Goal: Information Seeking & Learning: Learn about a topic

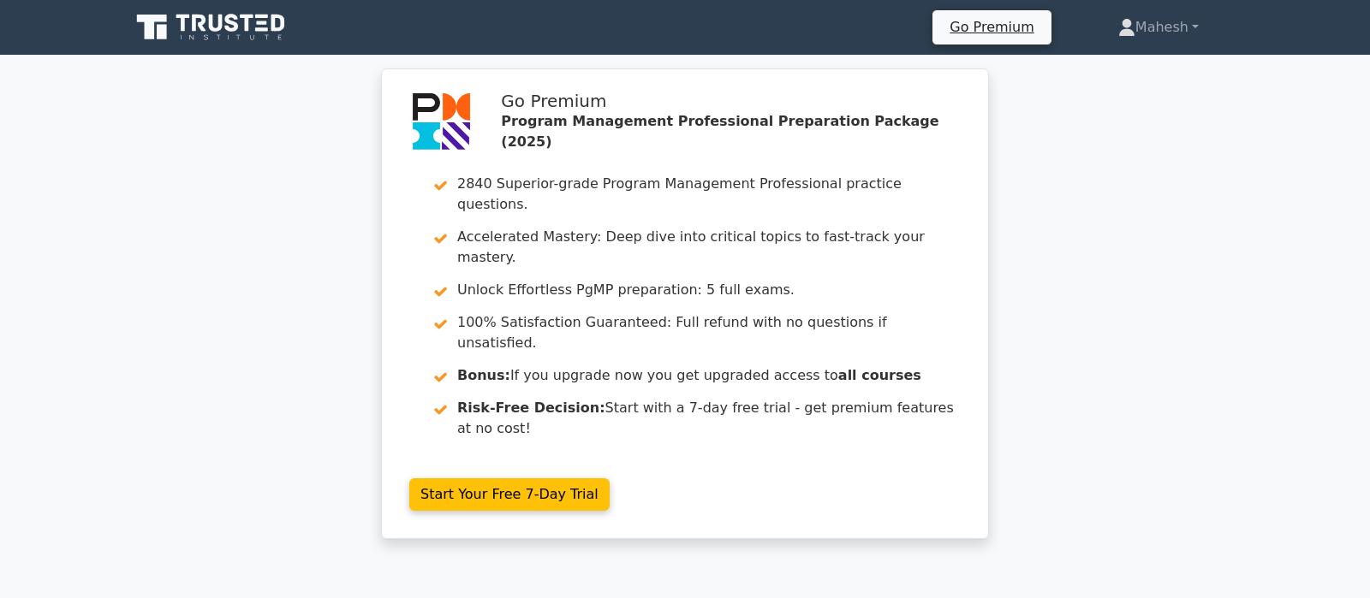
scroll to position [2411, 0]
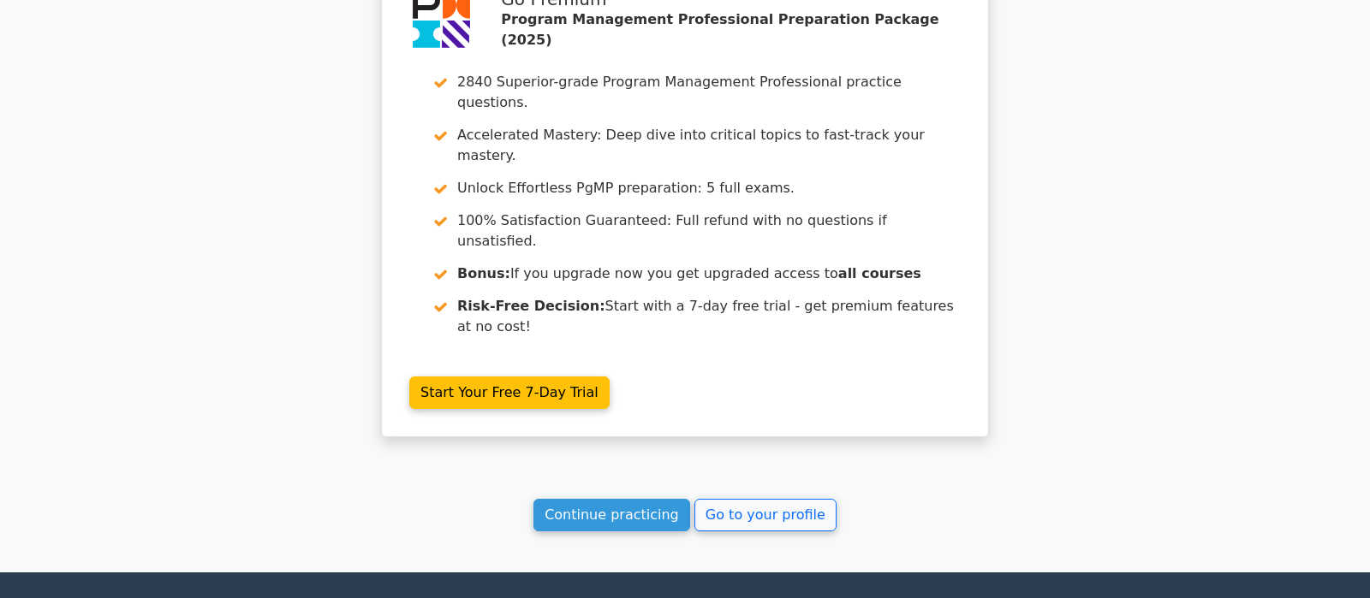
click at [605, 499] on link "Continue practicing" at bounding box center [611, 515] width 157 height 33
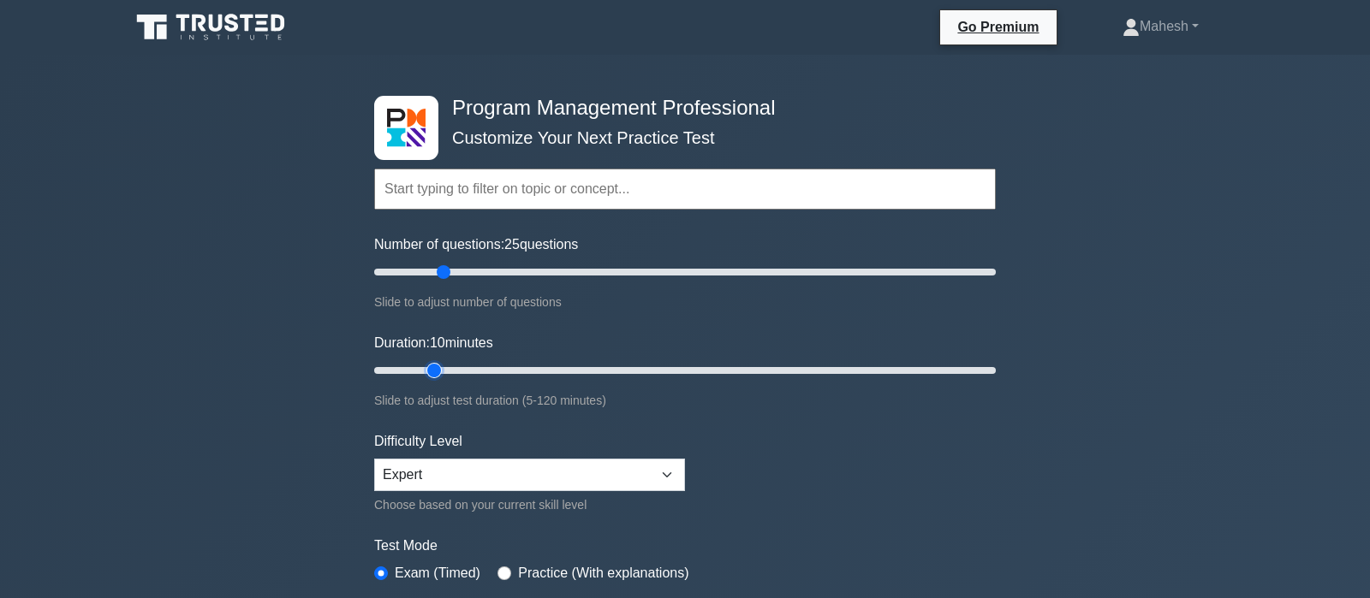
click at [447, 366] on input "Duration: 10 minutes" at bounding box center [684, 370] width 621 height 21
click at [449, 366] on input "Duration: 15 minutes" at bounding box center [684, 370] width 621 height 21
type input "25"
click at [479, 366] on input "Duration: 25 minutes" at bounding box center [684, 370] width 621 height 21
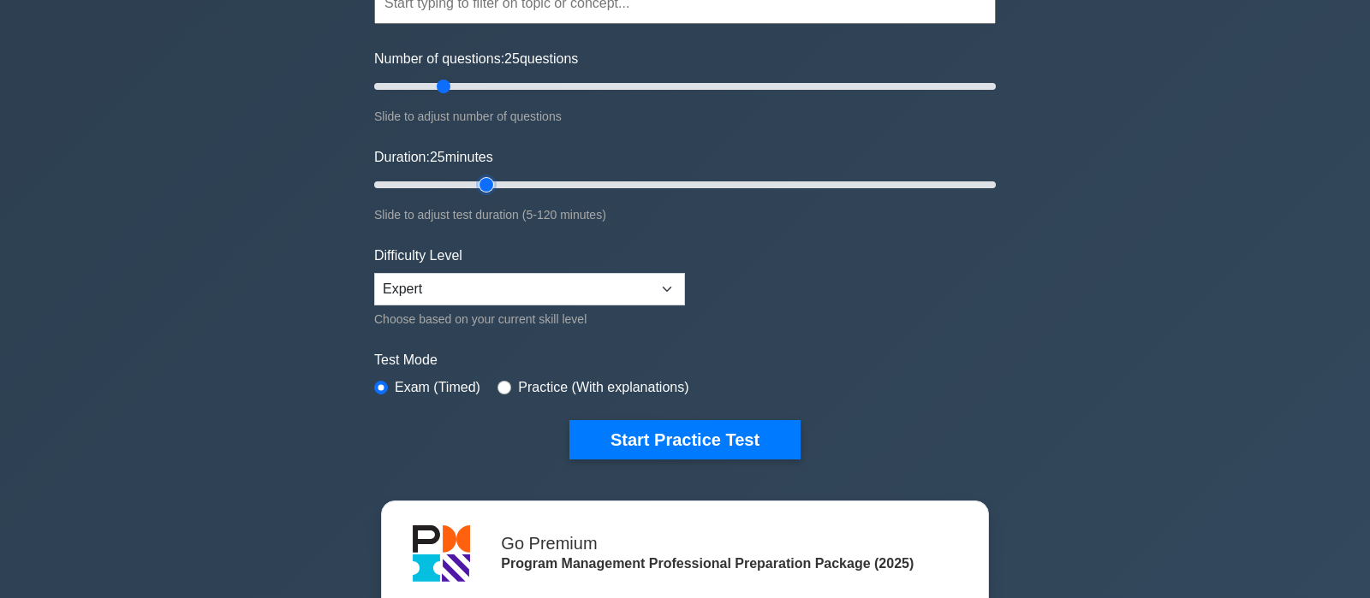
scroll to position [270, 0]
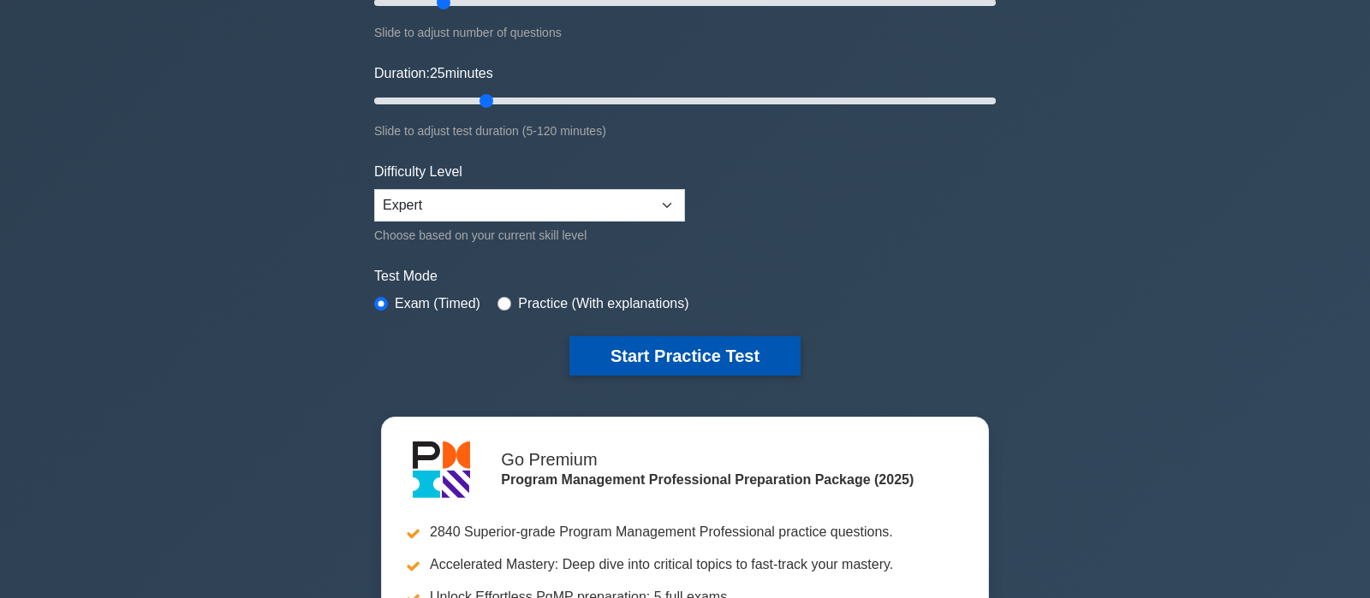
click at [700, 363] on button "Start Practice Test" at bounding box center [684, 355] width 231 height 39
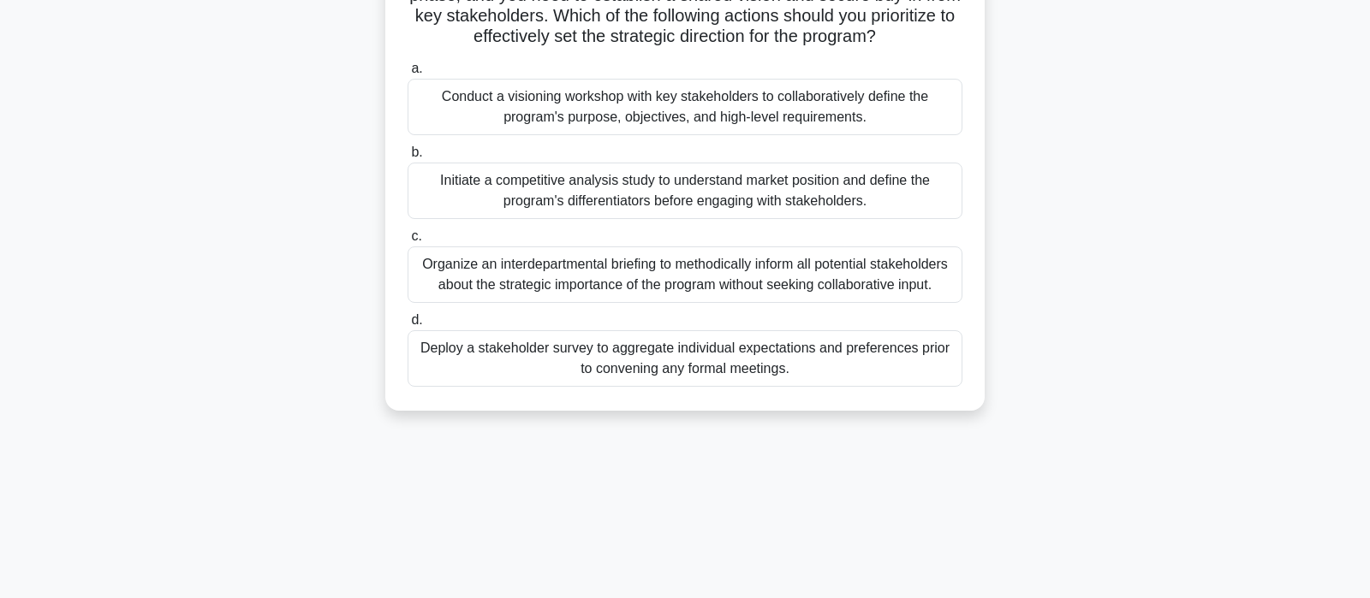
scroll to position [90, 0]
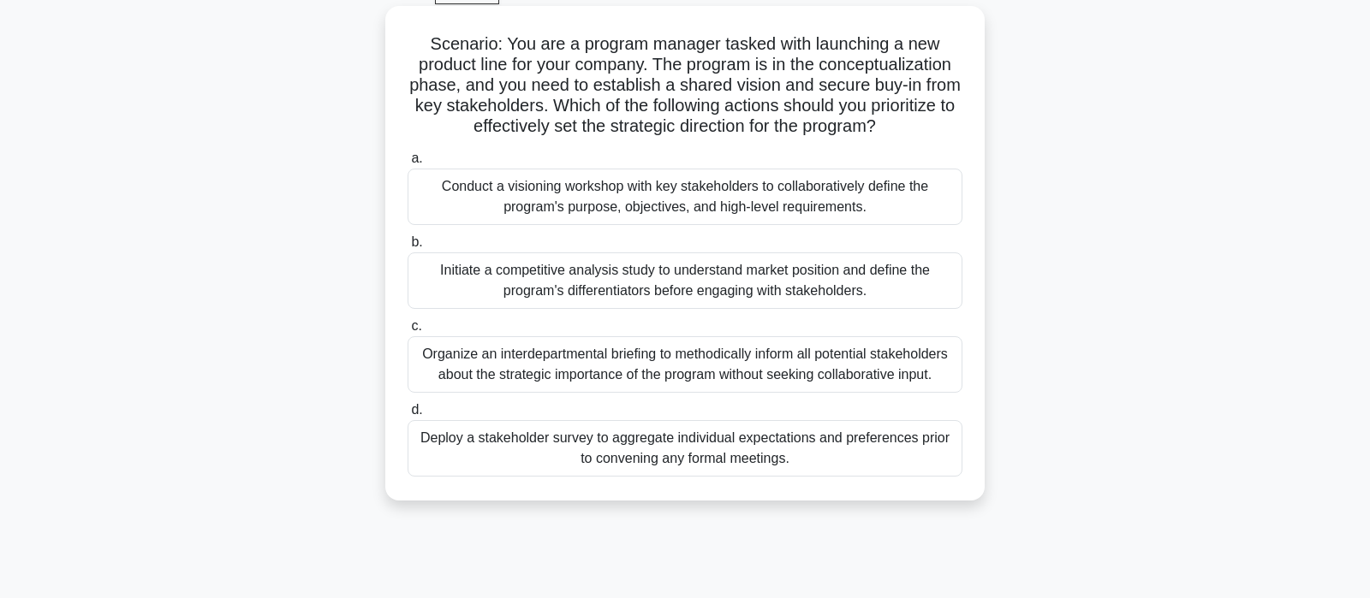
click at [711, 199] on div "Conduct a visioning workshop with key stakeholders to collaboratively define th…" at bounding box center [684, 197] width 555 height 56
click at [407, 164] on input "a. Conduct a visioning workshop with key stakeholders to collaboratively define…" at bounding box center [407, 158] width 0 height 11
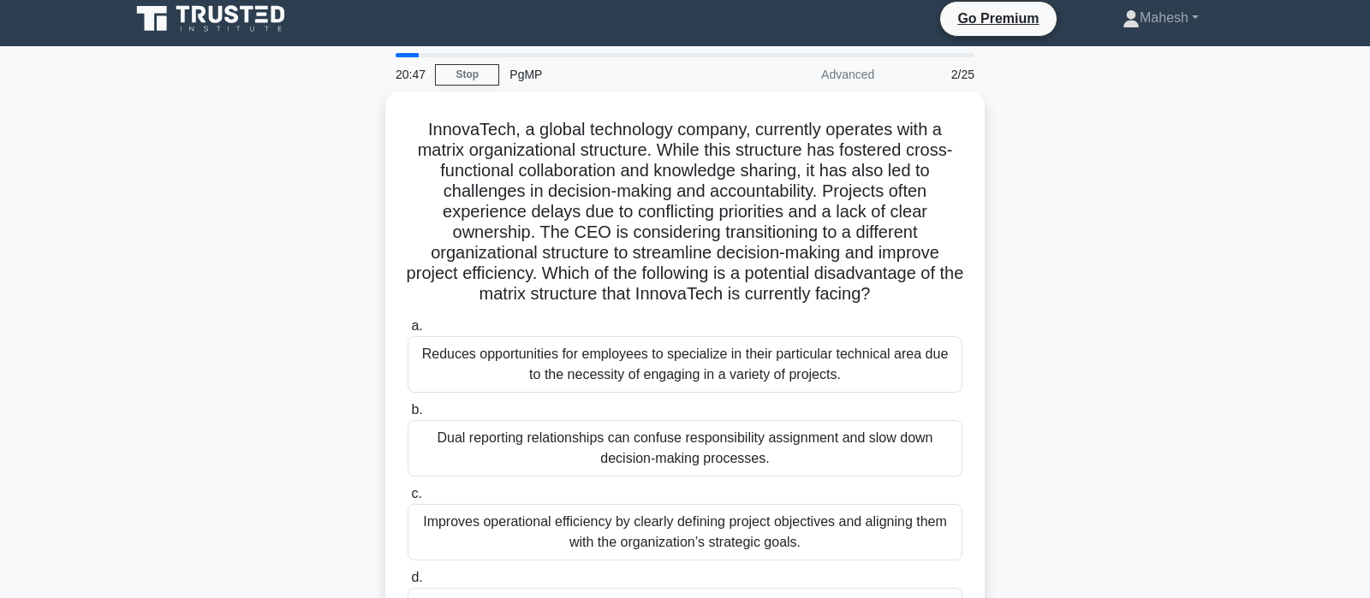
scroll to position [0, 0]
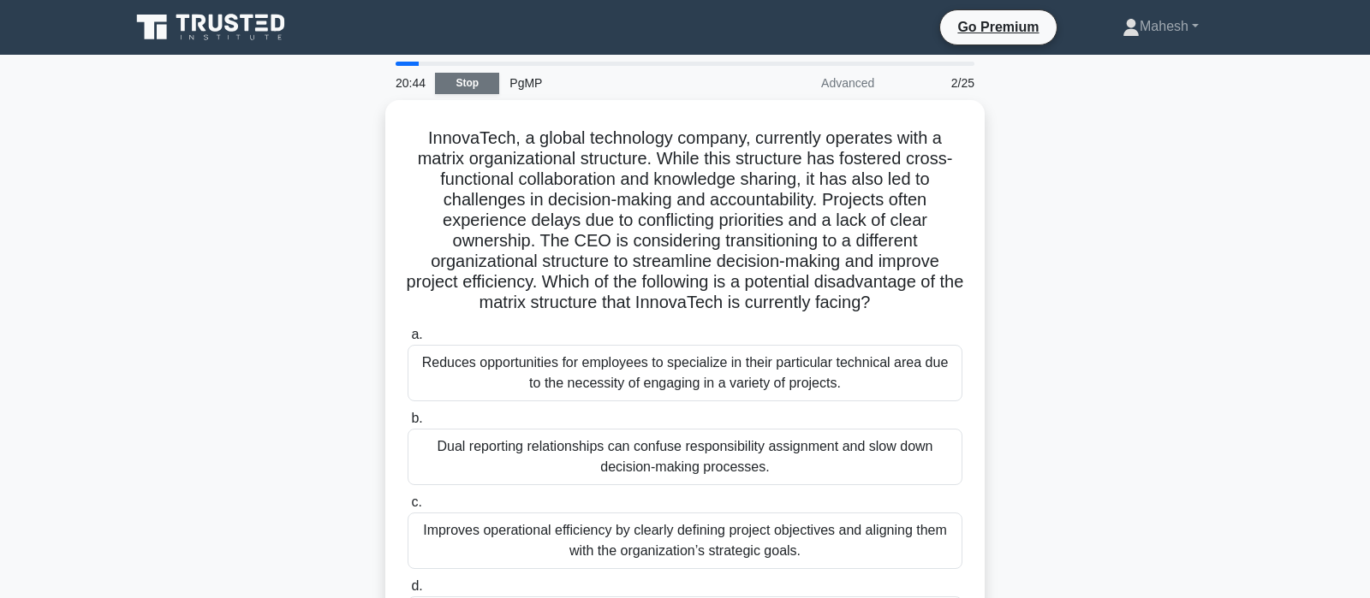
click at [466, 84] on link "Stop" at bounding box center [467, 83] width 64 height 21
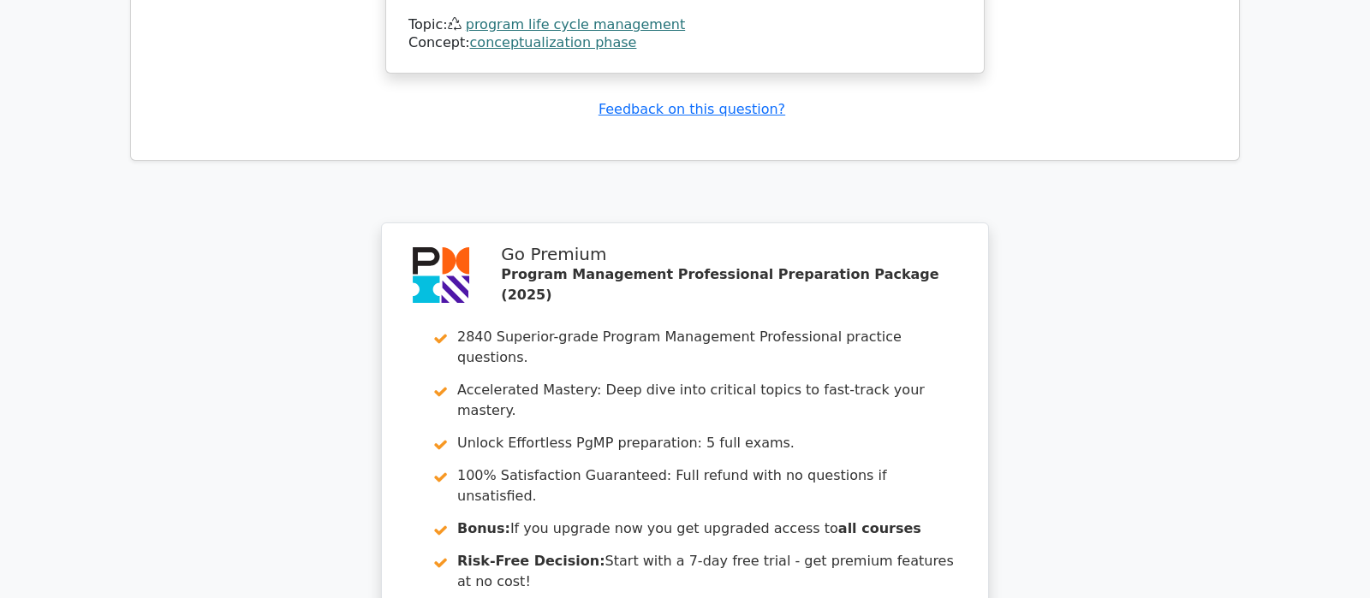
scroll to position [2337, 0]
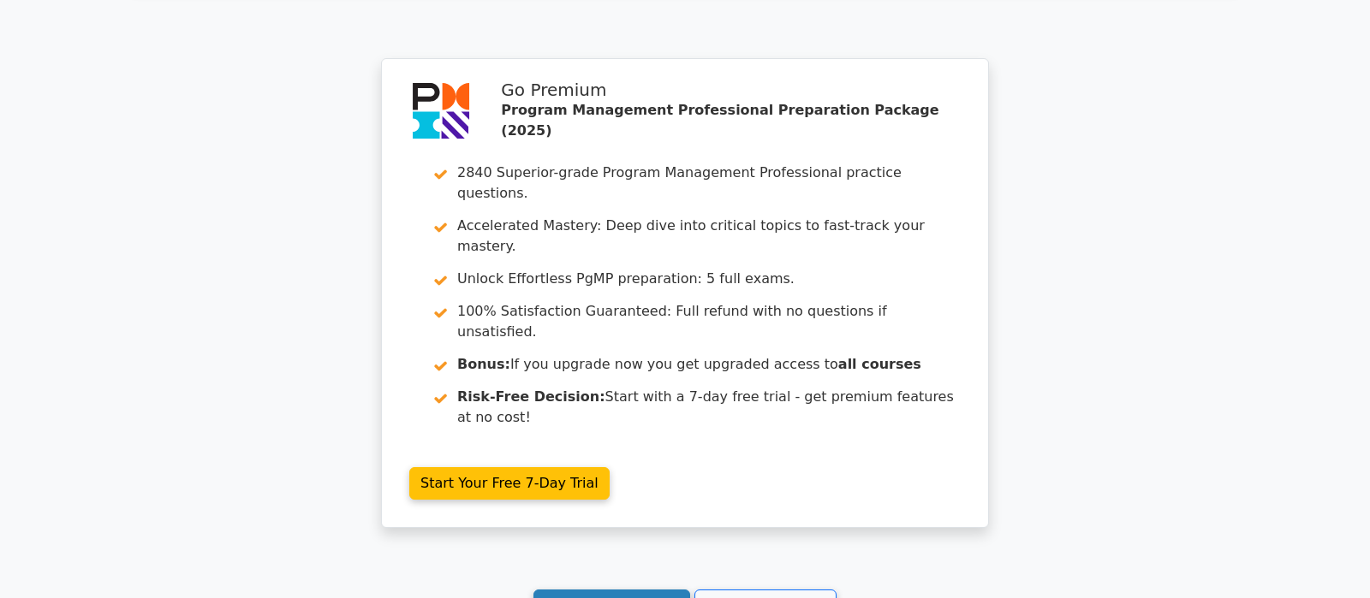
click at [598, 590] on link "Continue practicing" at bounding box center [611, 606] width 157 height 33
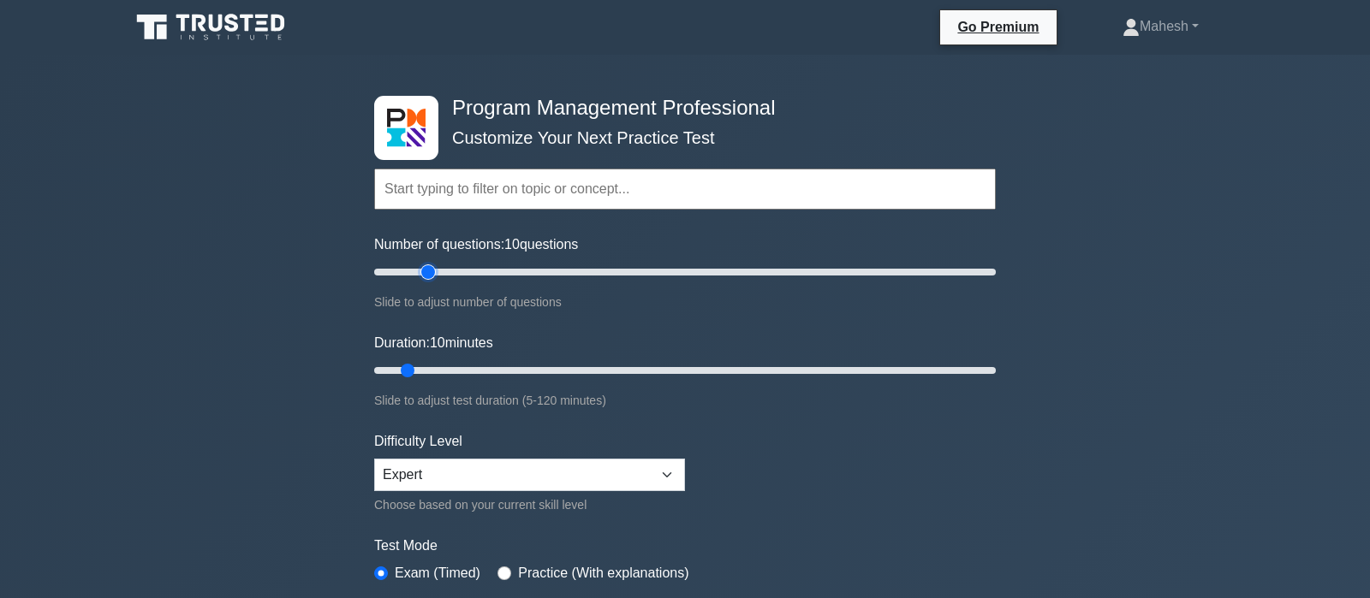
type input "20"
click at [431, 272] on input "Number of questions: 10 questions" at bounding box center [684, 272] width 621 height 21
click at [432, 366] on input "Duration: 15 minutes" at bounding box center [684, 370] width 621 height 21
type input "20"
click at [455, 366] on input "Duration: 15 minutes" at bounding box center [684, 370] width 621 height 21
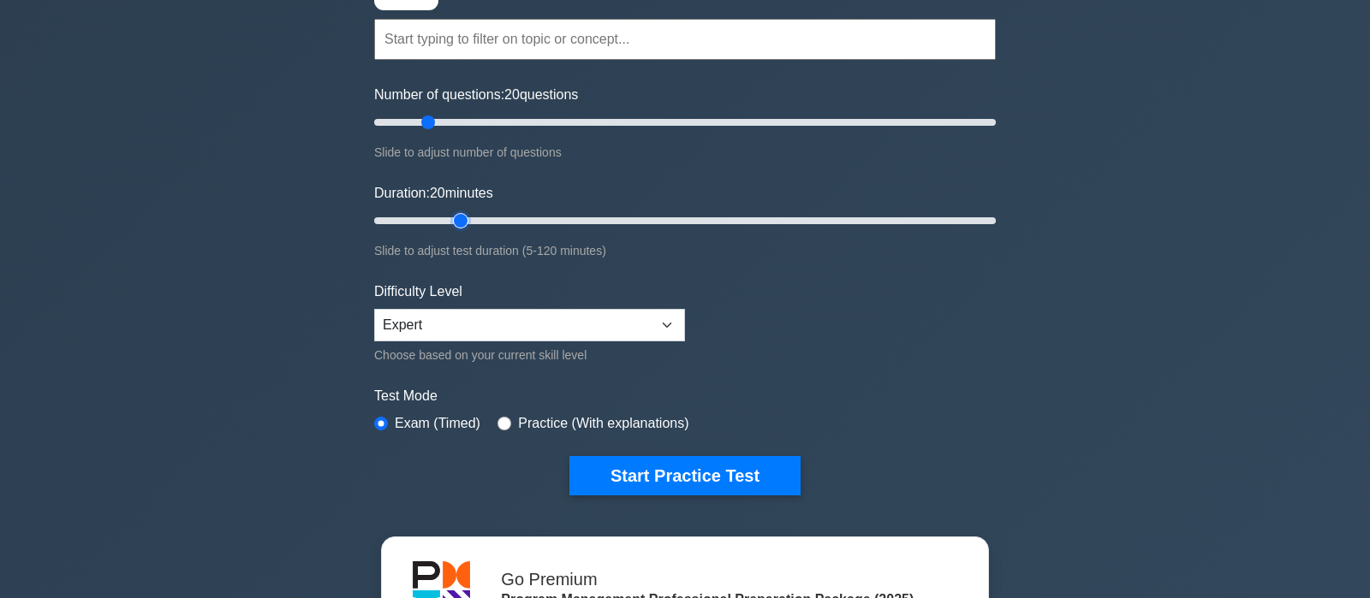
scroll to position [180, 0]
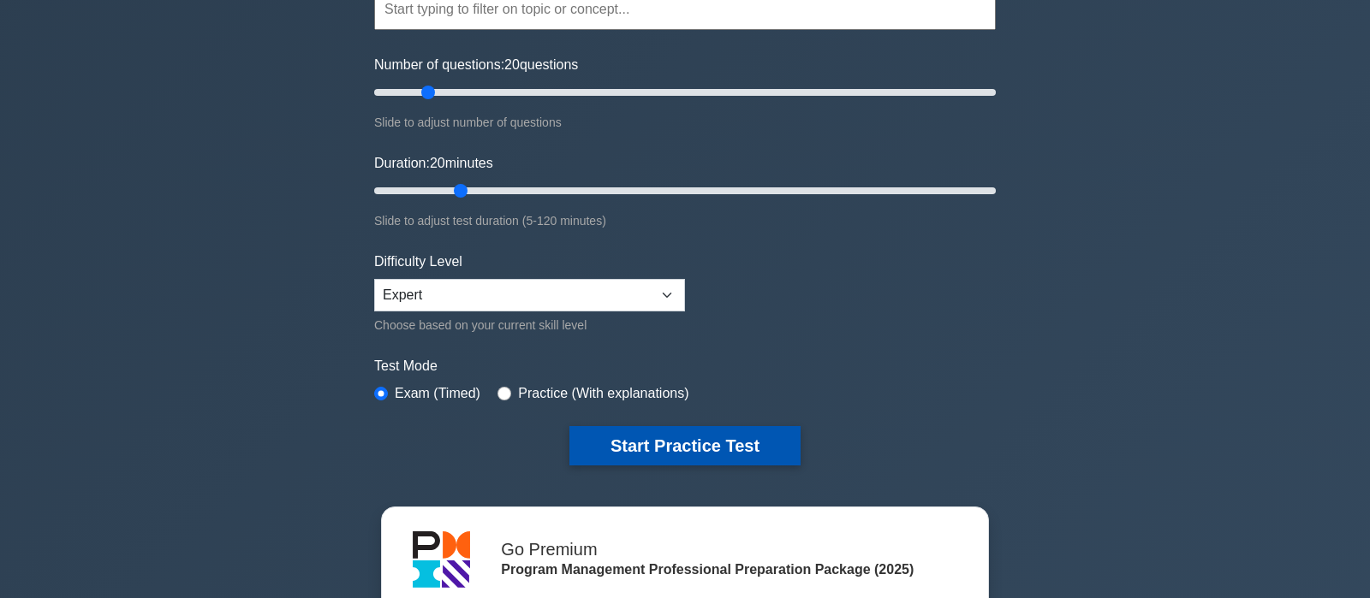
click at [679, 444] on button "Start Practice Test" at bounding box center [684, 445] width 231 height 39
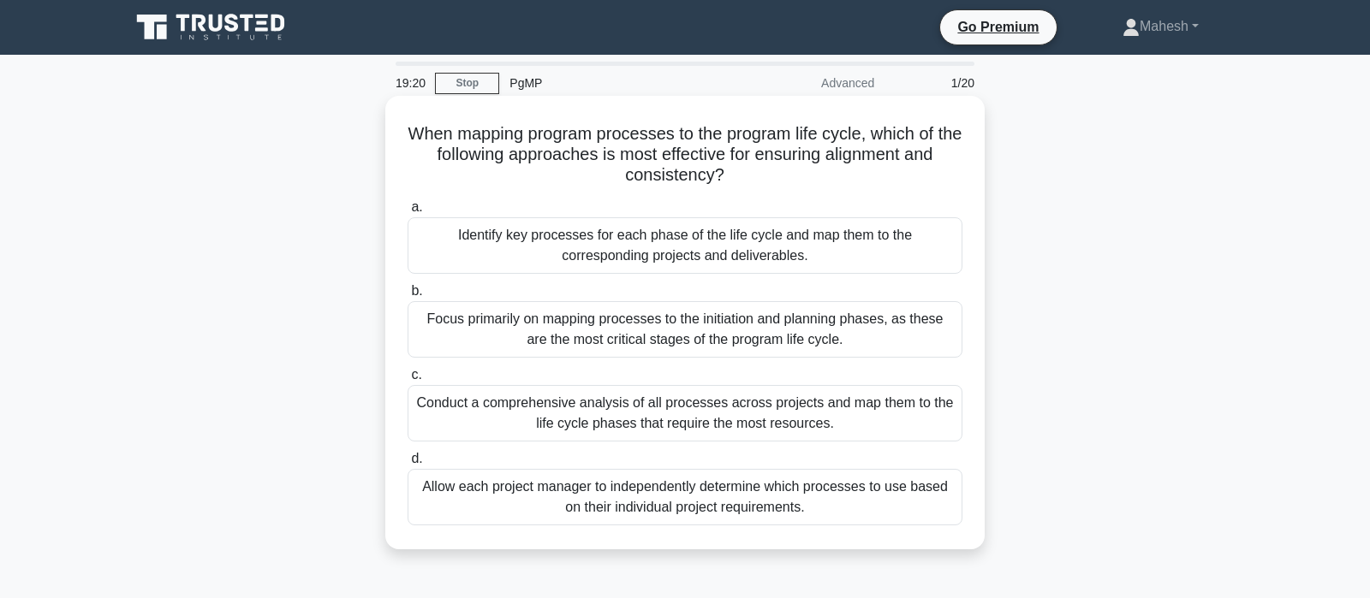
click at [702, 250] on div "Identify key processes for each phase of the life cycle and map them to the cor…" at bounding box center [684, 245] width 555 height 56
click at [407, 213] on input "a. Identify key processes for each phase of the life cycle and map them to the …" at bounding box center [407, 207] width 0 height 11
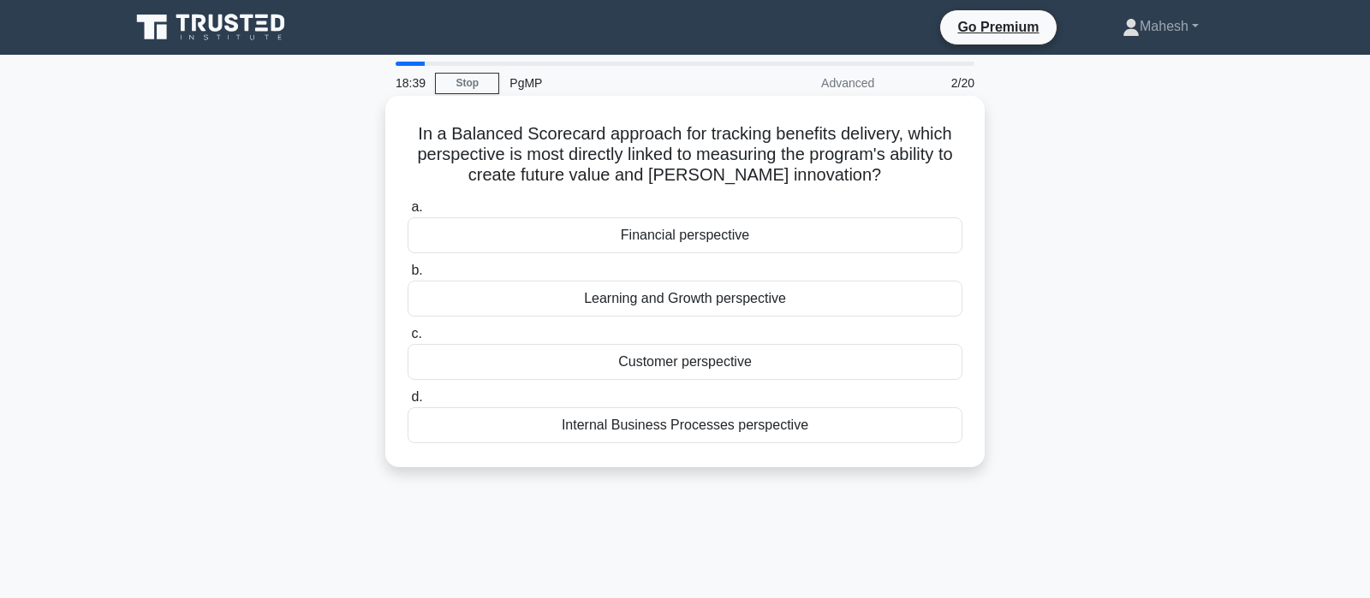
click at [679, 306] on div "Learning and Growth perspective" at bounding box center [684, 299] width 555 height 36
click at [407, 277] on input "b. Learning and Growth perspective" at bounding box center [407, 270] width 0 height 11
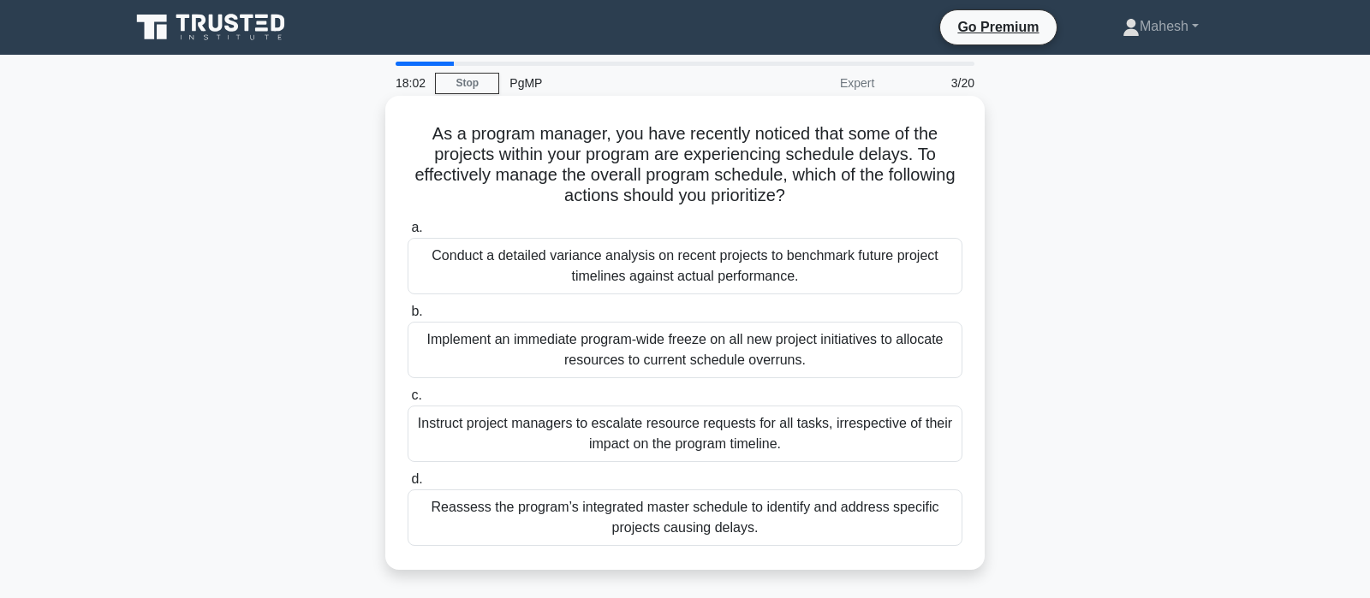
click at [741, 524] on div "Reassess the program’s integrated master schedule to identify and address speci…" at bounding box center [684, 518] width 555 height 56
click at [407, 485] on input "d. Reassess the program’s integrated master schedule to identify and address sp…" at bounding box center [407, 479] width 0 height 11
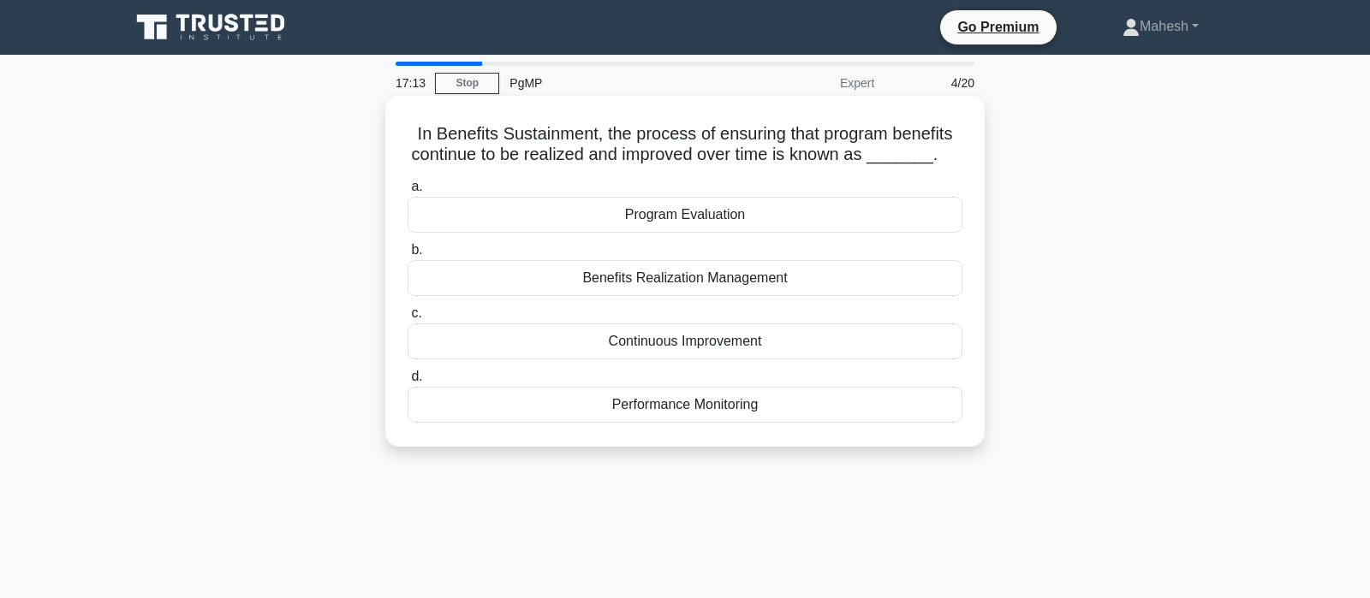
click at [727, 282] on div "Benefits Realization Management" at bounding box center [684, 278] width 555 height 36
click at [407, 256] on input "b. Benefits Realization Management" at bounding box center [407, 250] width 0 height 11
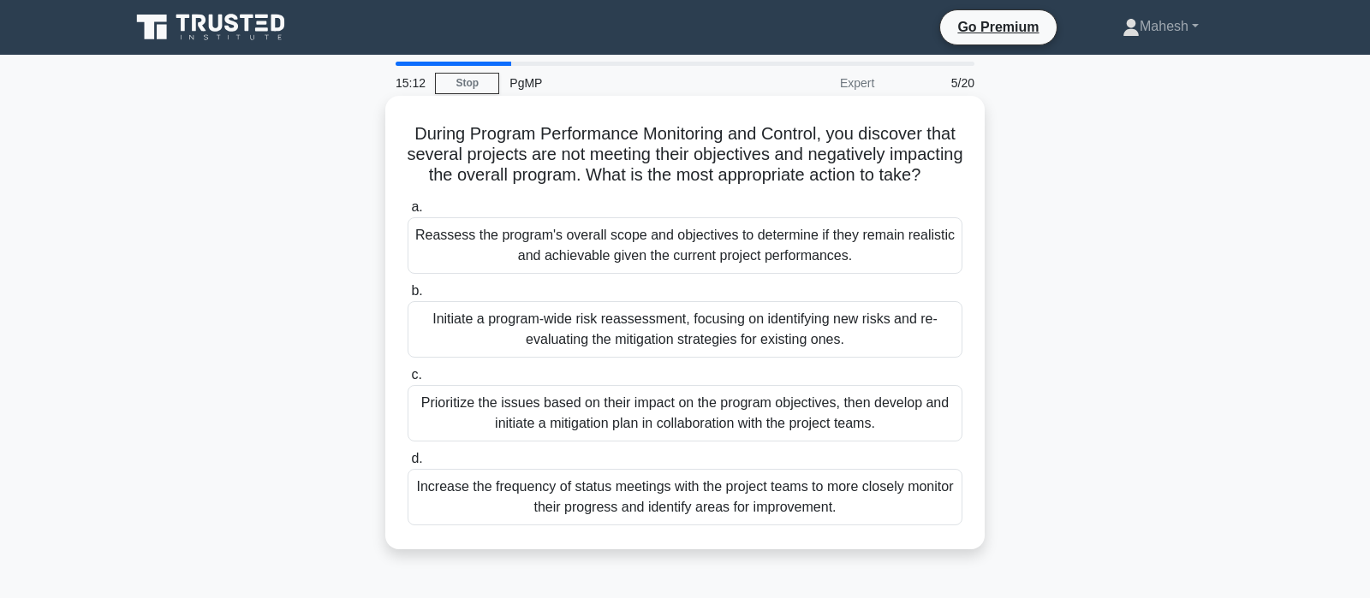
click at [681, 263] on div "Reassess the program's overall scope and objectives to determine if they remain…" at bounding box center [684, 245] width 555 height 56
click at [407, 213] on input "a. Reassess the program's overall scope and objectives to determine if they rem…" at bounding box center [407, 207] width 0 height 11
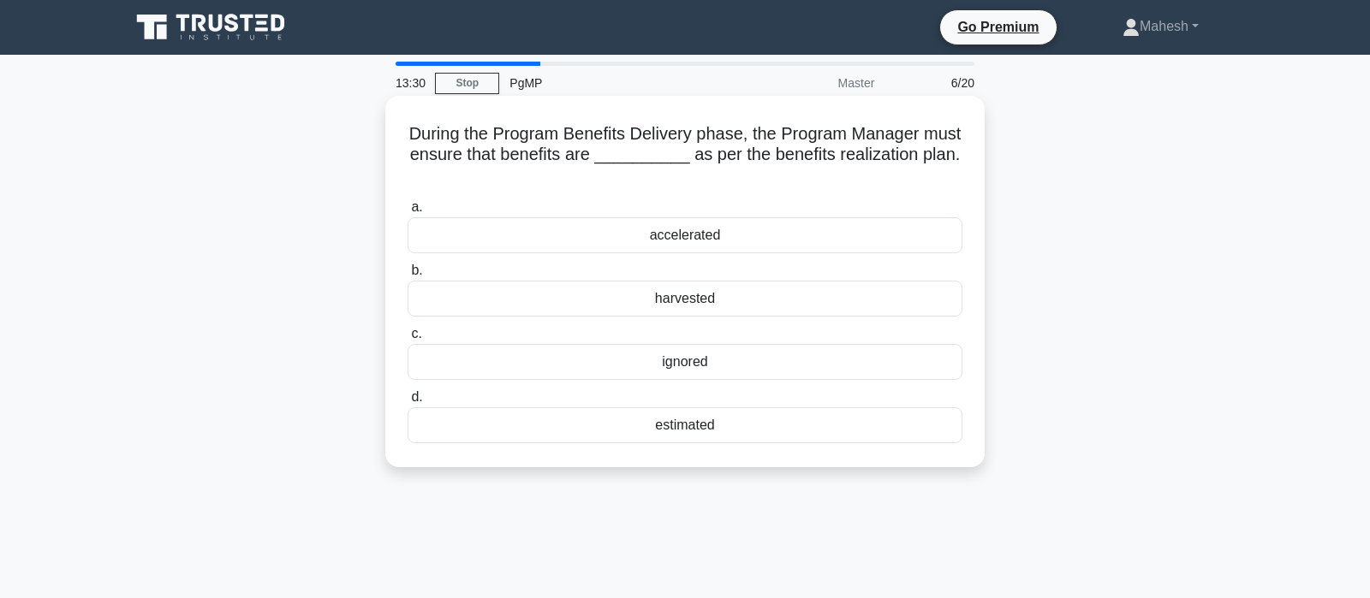
click at [687, 409] on div "estimated" at bounding box center [684, 425] width 555 height 36
click at [407, 403] on input "d. estimated" at bounding box center [407, 397] width 0 height 11
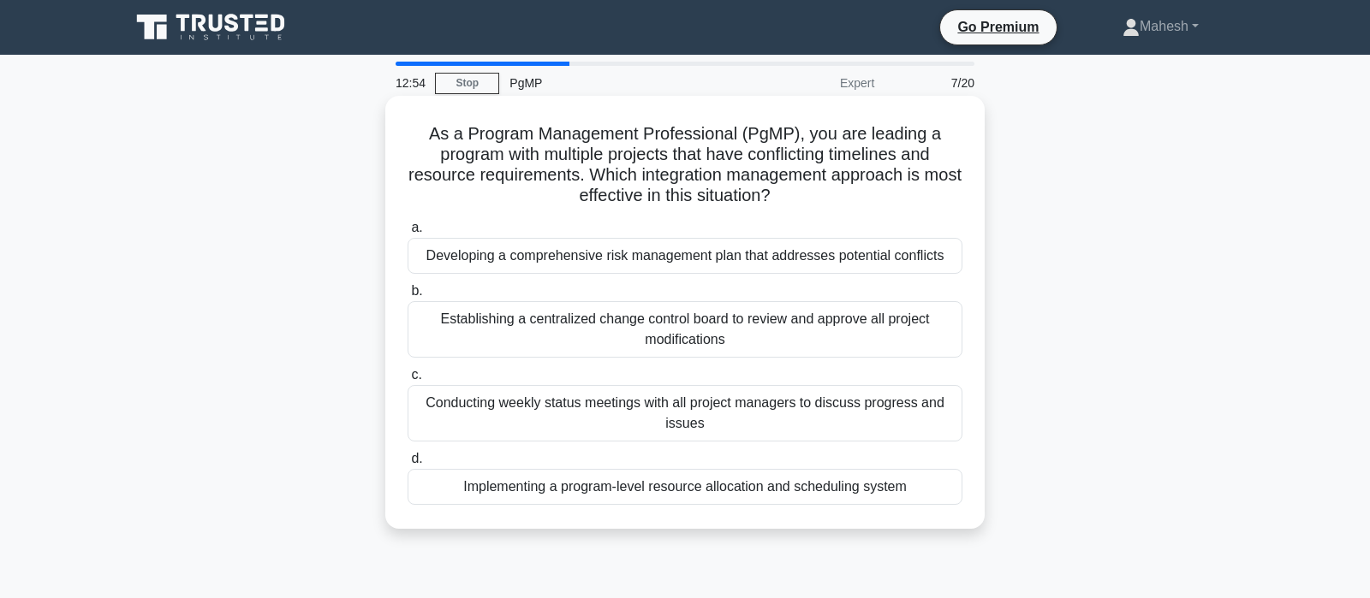
click at [714, 494] on div "Implementing a program-level resource allocation and scheduling system" at bounding box center [684, 487] width 555 height 36
click at [407, 465] on input "d. Implementing a program-level resource allocation and scheduling system" at bounding box center [407, 459] width 0 height 11
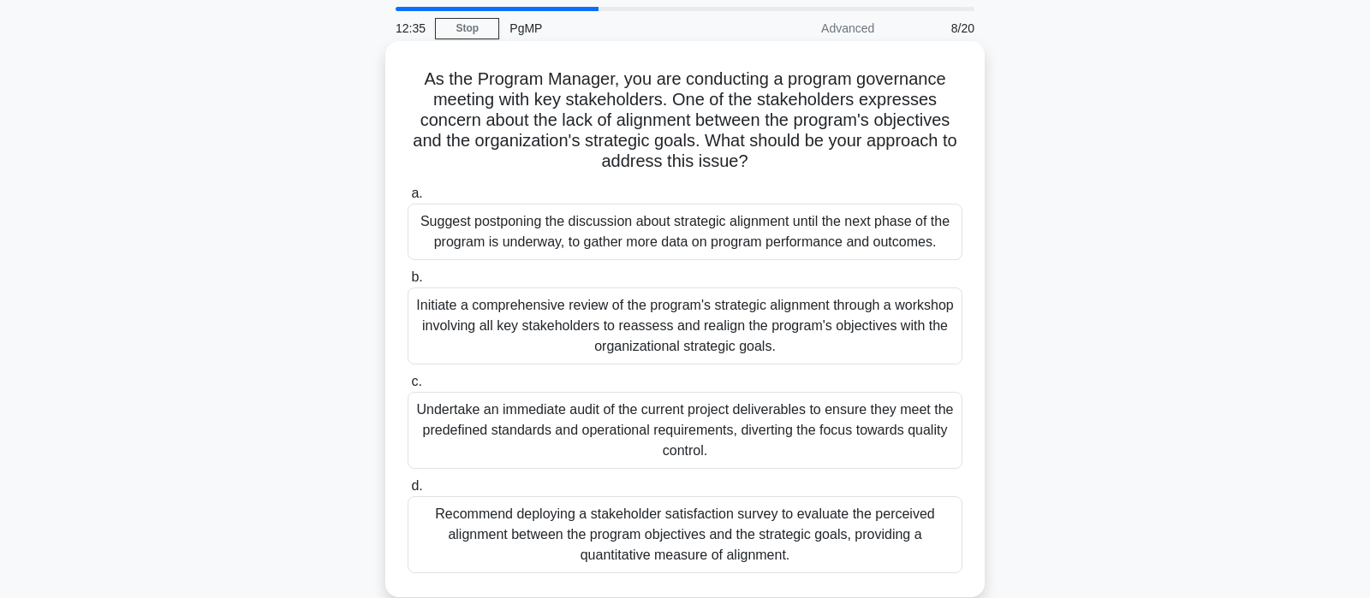
scroll to position [90, 0]
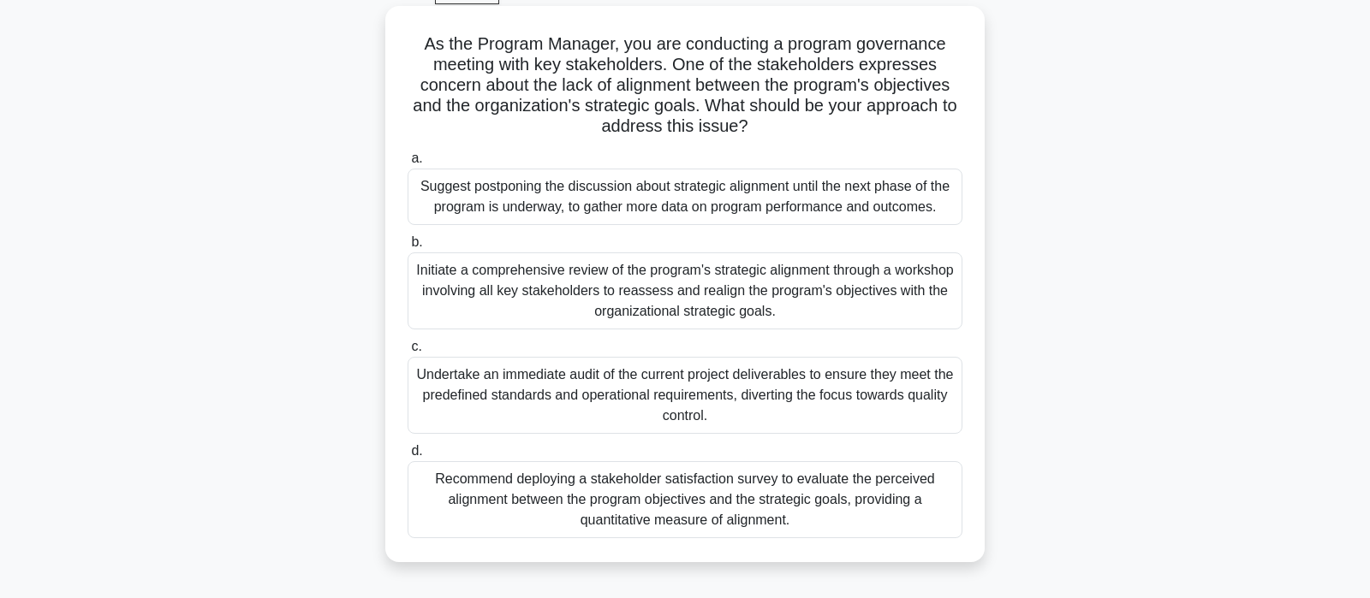
click at [717, 291] on div "Initiate a comprehensive review of the program's strategic alignment through a …" at bounding box center [684, 291] width 555 height 77
click at [407, 248] on input "b. Initiate a comprehensive review of the program's strategic alignment through…" at bounding box center [407, 242] width 0 height 11
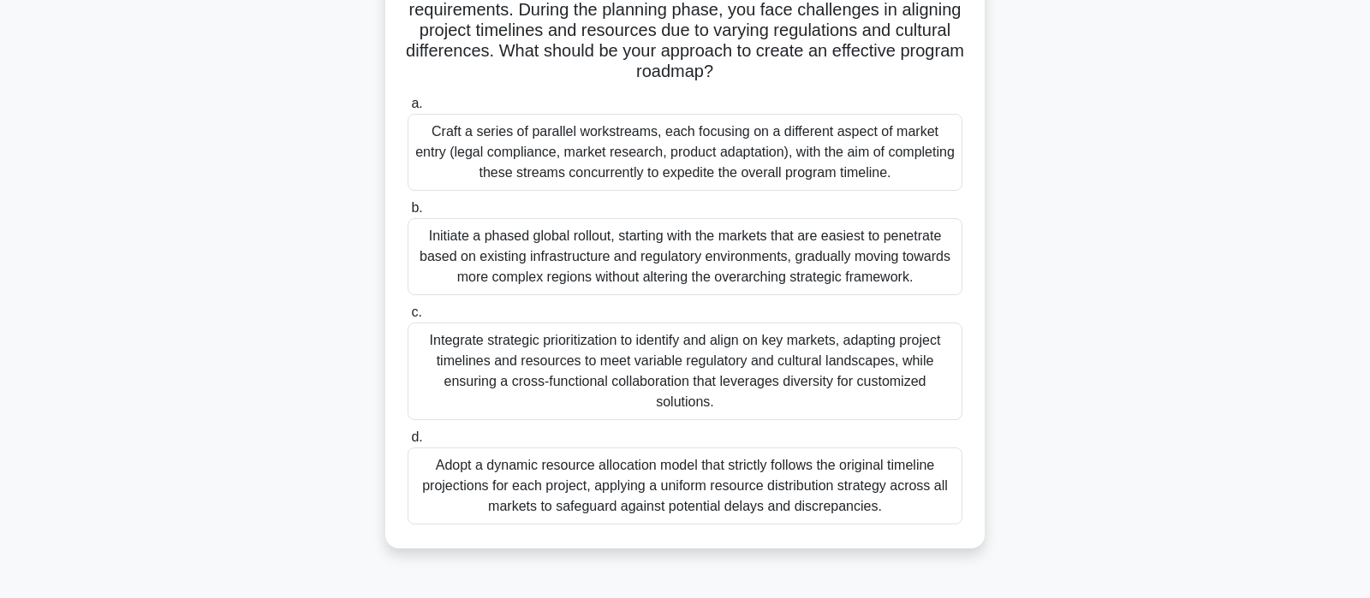
scroll to position [180, 0]
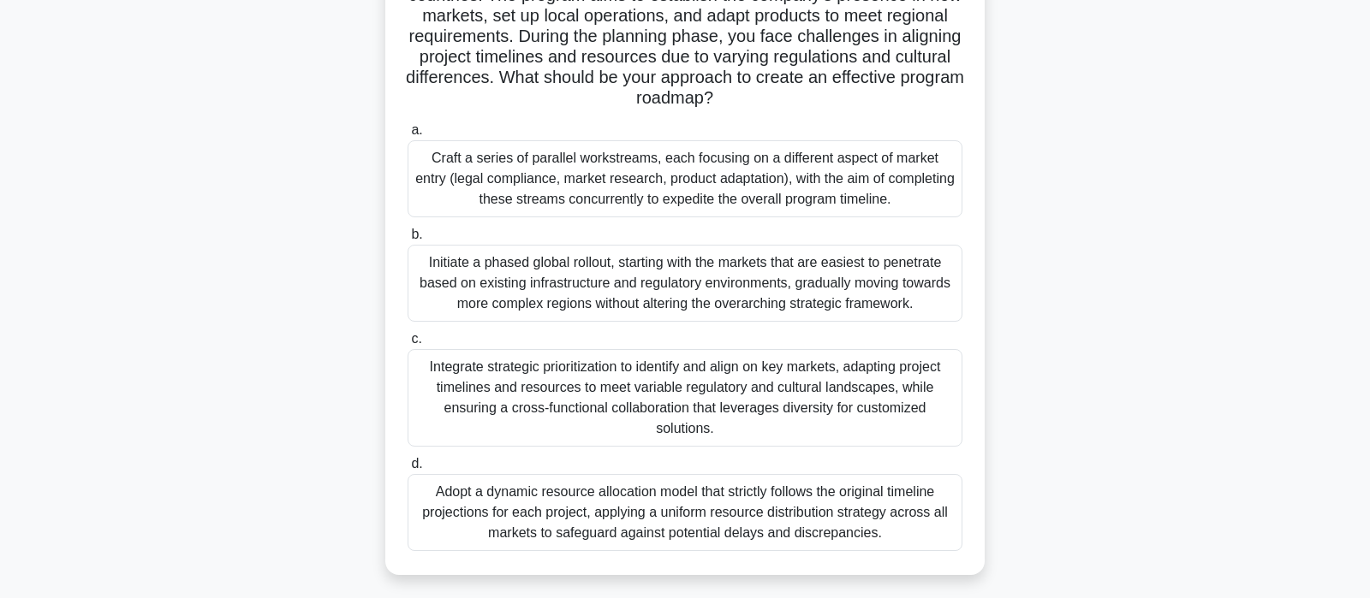
click at [705, 399] on div "Integrate strategic prioritization to identify and align on key markets, adapti…" at bounding box center [684, 398] width 555 height 98
click at [407, 345] on input "c. Integrate strategic prioritization to identify and align on key markets, ada…" at bounding box center [407, 339] width 0 height 11
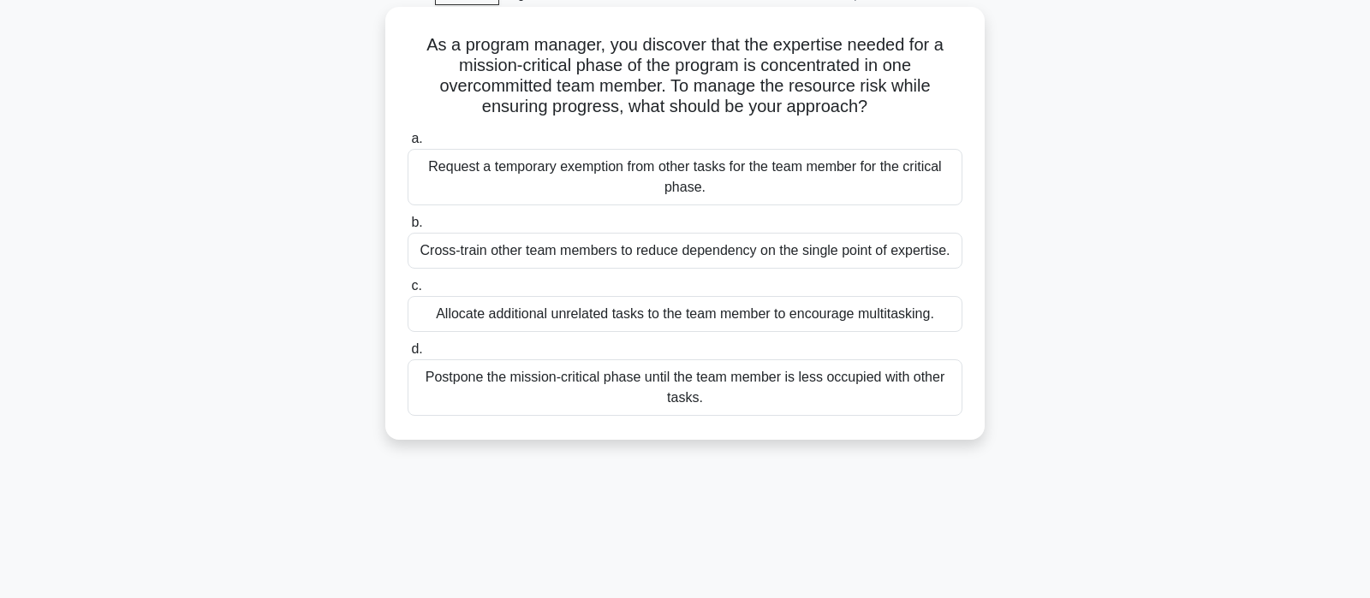
scroll to position [90, 0]
click at [696, 256] on div "Cross-train other team members to reduce dependency on the single point of expe…" at bounding box center [684, 250] width 555 height 36
click at [407, 228] on input "b. Cross-train other team members to reduce dependency on the single point of e…" at bounding box center [407, 222] width 0 height 11
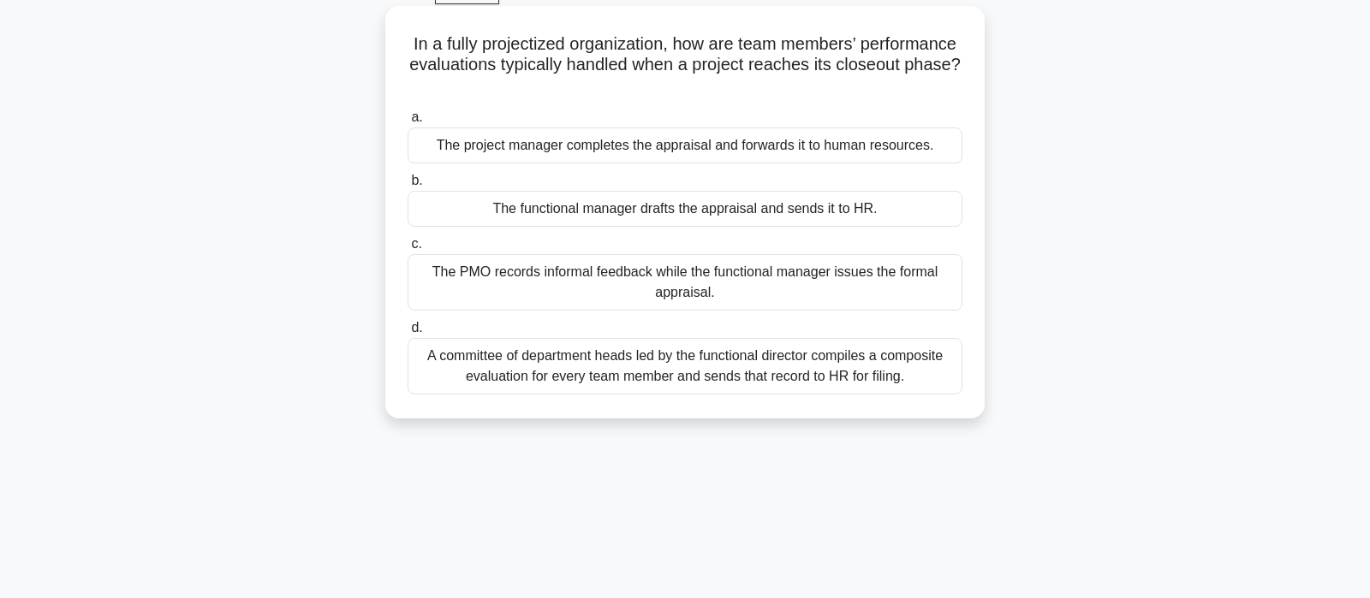
click at [837, 147] on div "The project manager completes the appraisal and forwards it to human resources." at bounding box center [684, 146] width 555 height 36
click at [407, 123] on input "a. The project manager completes the appraisal and forwards it to human resourc…" at bounding box center [407, 117] width 0 height 11
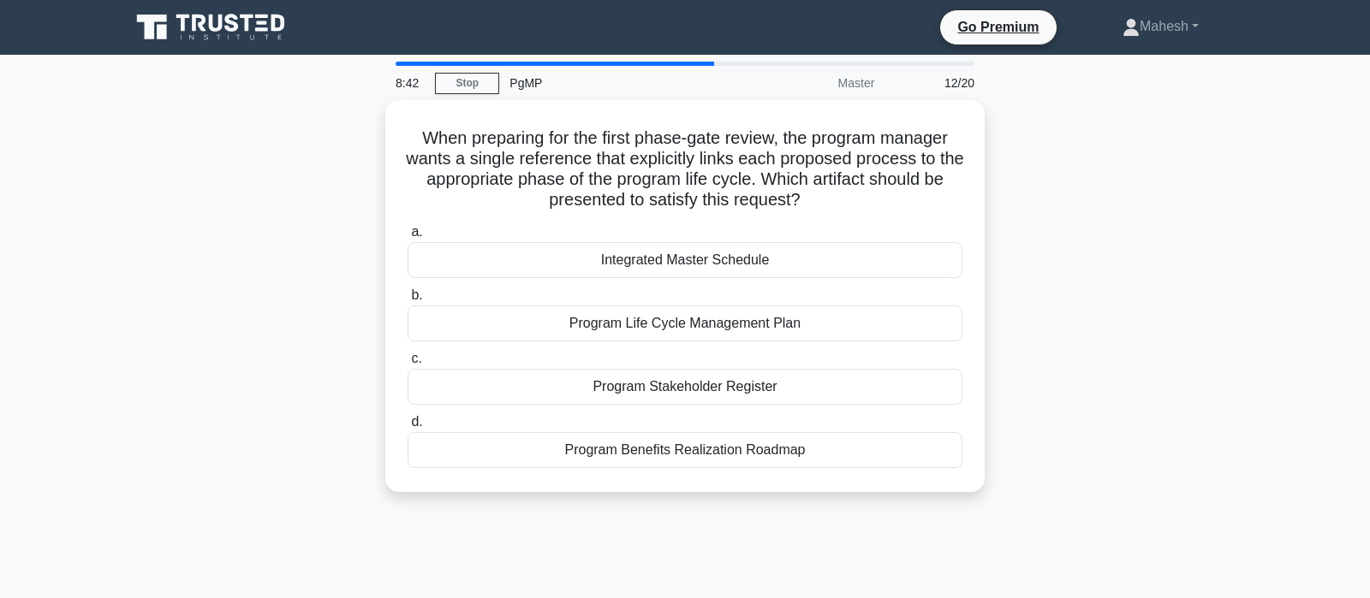
scroll to position [0, 0]
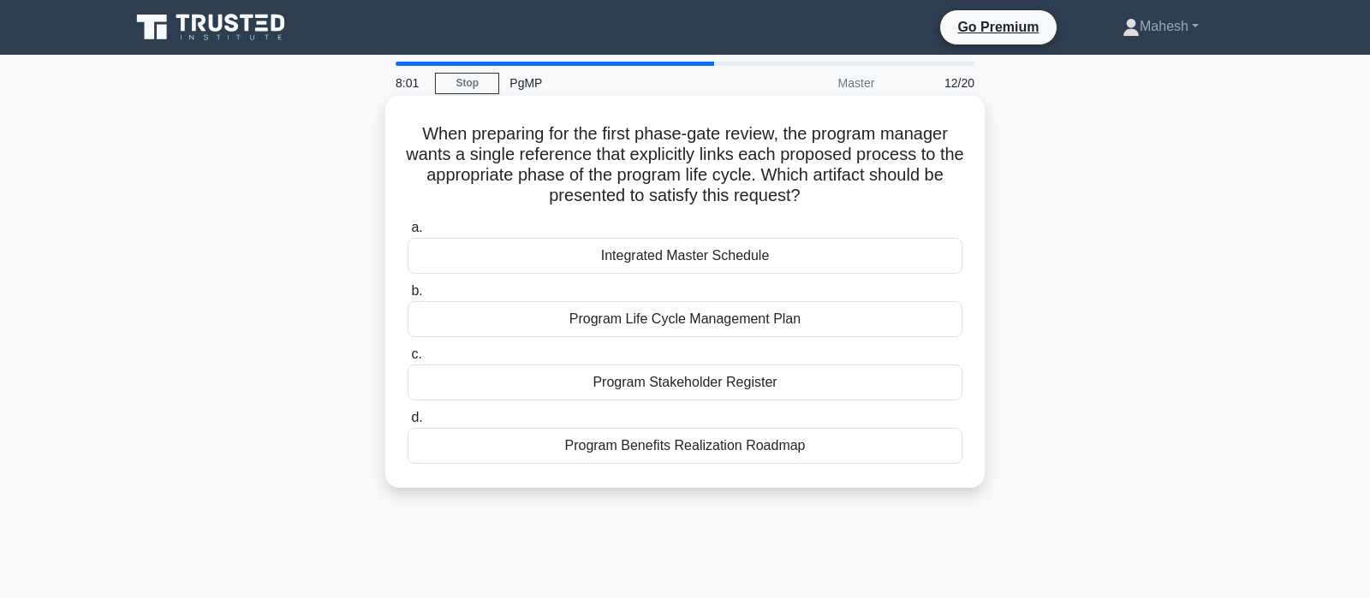
click at [696, 318] on div "Program Life Cycle Management Plan" at bounding box center [684, 319] width 555 height 36
click at [407, 297] on input "b. Program Life Cycle Management Plan" at bounding box center [407, 291] width 0 height 11
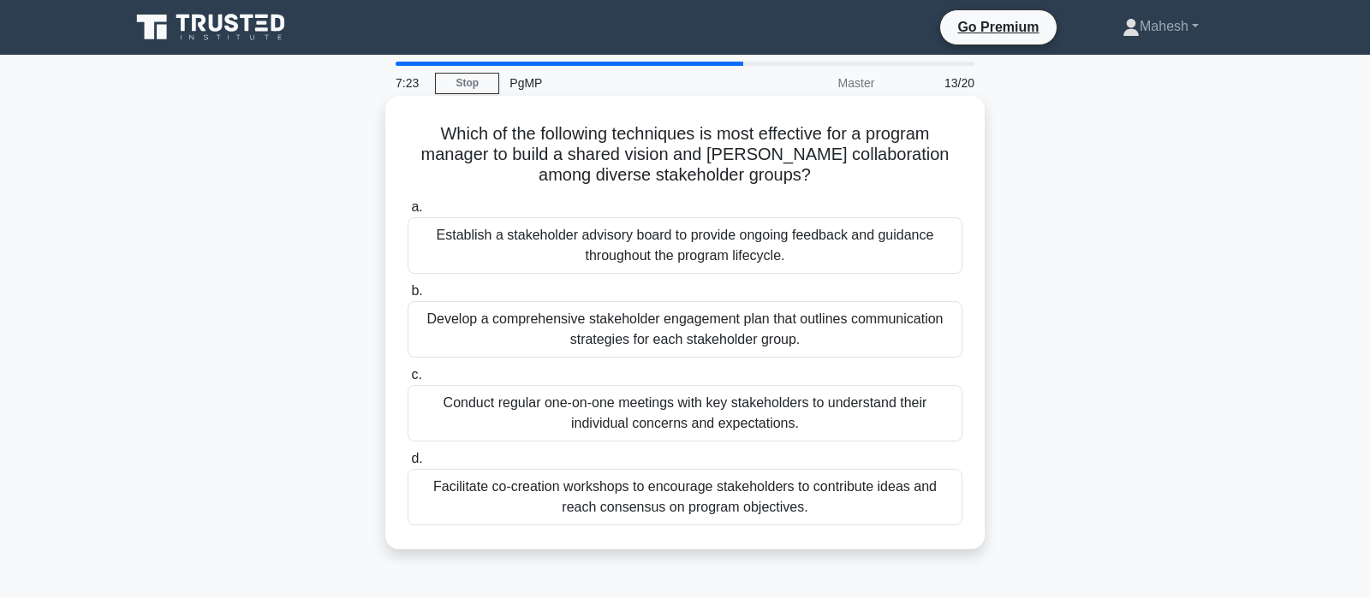
click at [628, 333] on div "Develop a comprehensive stakeholder engagement plan that outlines communication…" at bounding box center [684, 329] width 555 height 56
click at [407, 297] on input "b. Develop a comprehensive stakeholder engagement plan that outlines communicat…" at bounding box center [407, 291] width 0 height 11
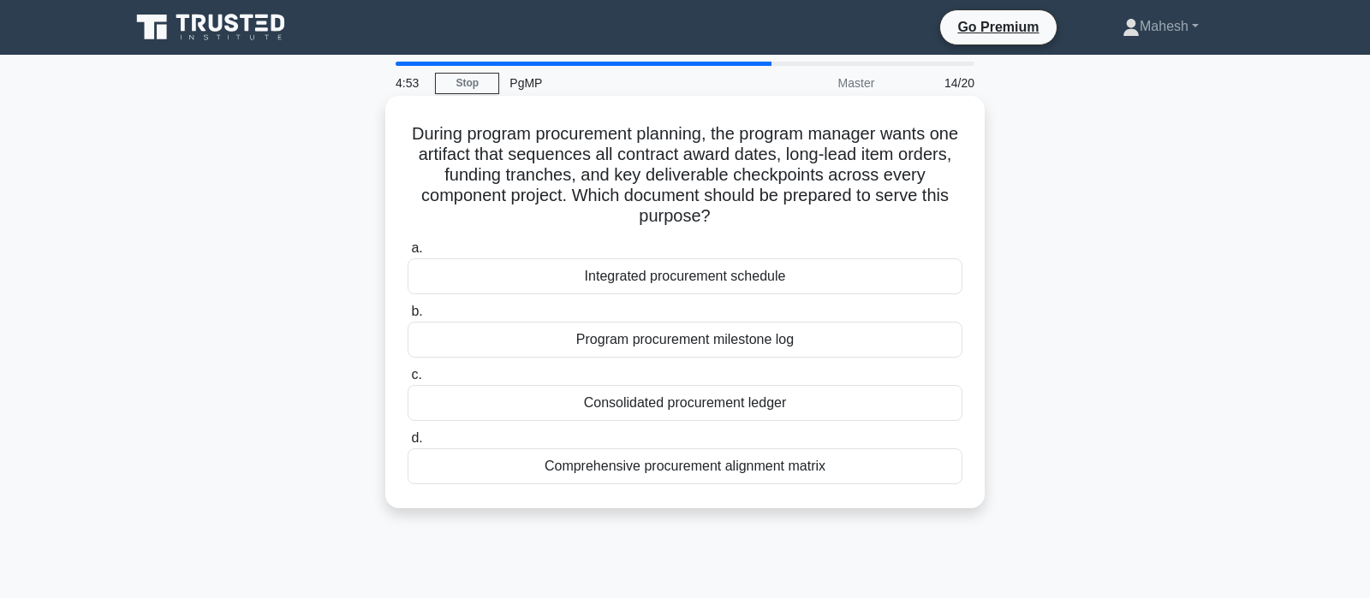
click at [699, 345] on div "Program procurement milestone log" at bounding box center [684, 340] width 555 height 36
click at [407, 318] on input "b. Program procurement milestone log" at bounding box center [407, 311] width 0 height 11
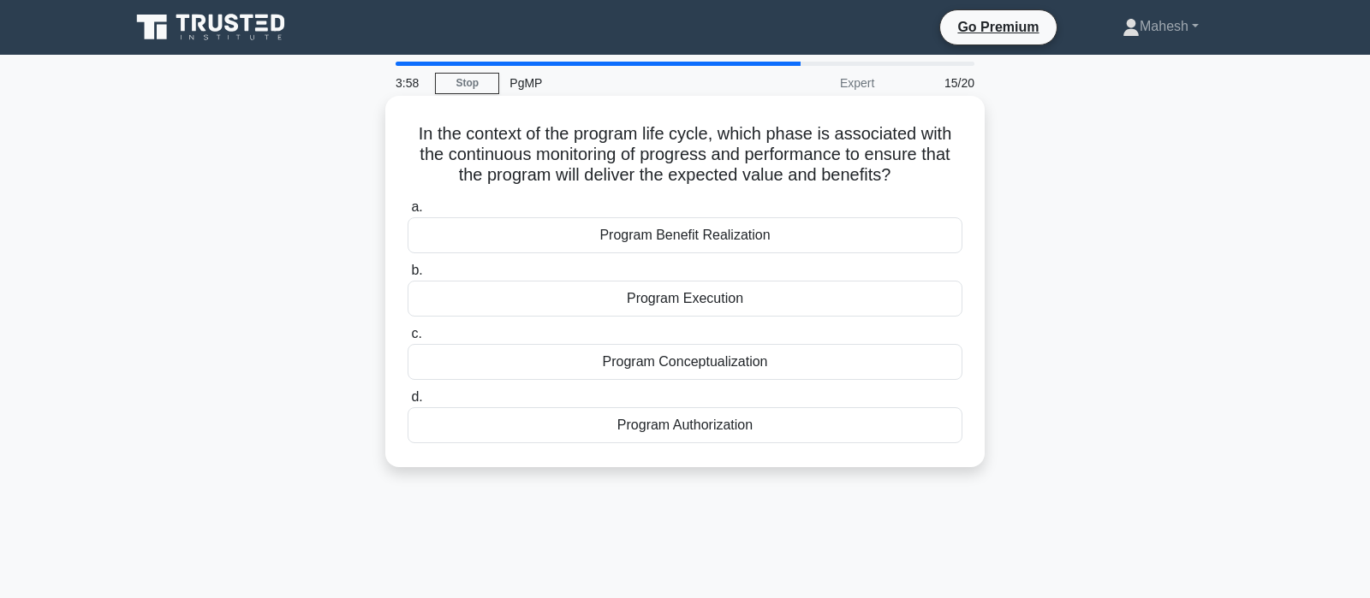
click at [701, 299] on div "Program Execution" at bounding box center [684, 299] width 555 height 36
click at [407, 277] on input "b. Program Execution" at bounding box center [407, 270] width 0 height 11
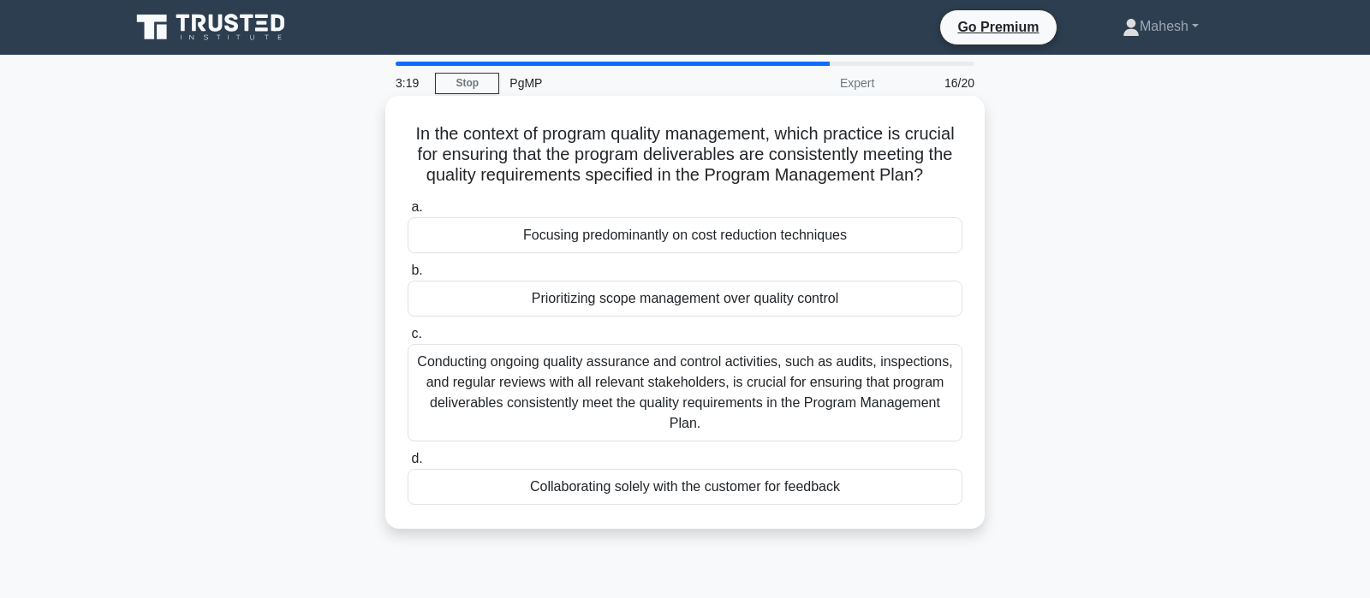
click at [726, 416] on div "Conducting ongoing quality assurance and control activities, such as audits, in…" at bounding box center [684, 393] width 555 height 98
click at [407, 340] on input "c. Conducting ongoing quality assurance and control activities, such as audits,…" at bounding box center [407, 334] width 0 height 11
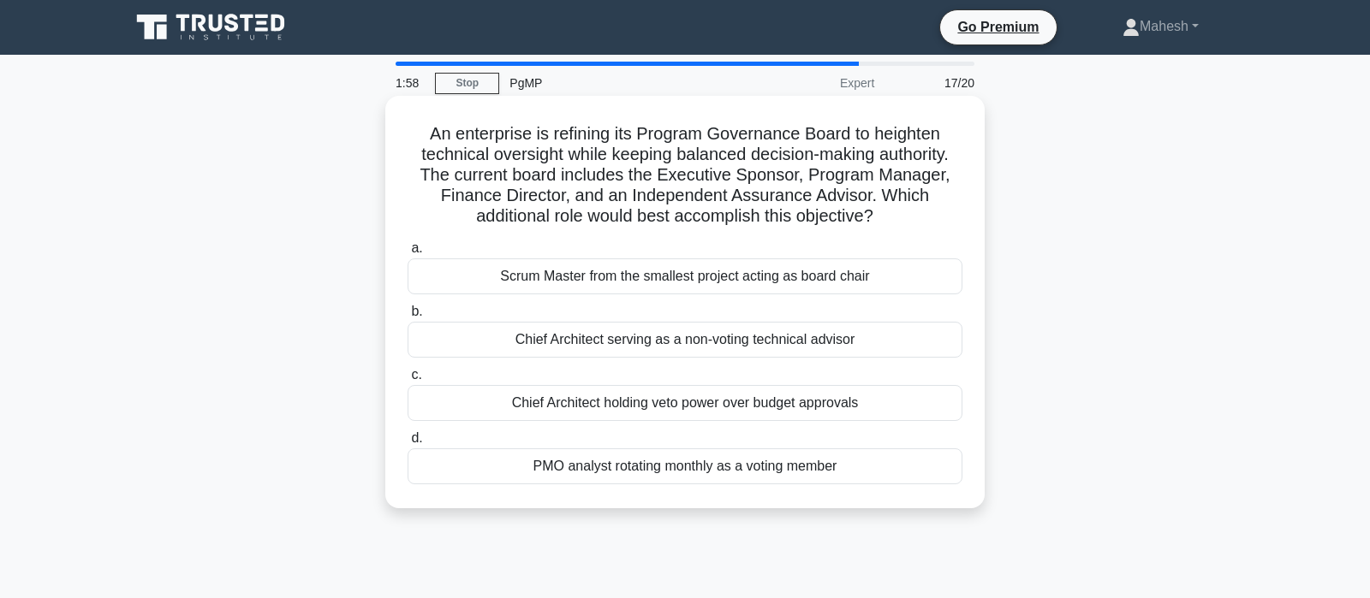
click at [651, 405] on div "Chief Architect holding veto power over budget approvals" at bounding box center [684, 403] width 555 height 36
click at [407, 381] on input "c. Chief Architect holding veto power over budget approvals" at bounding box center [407, 375] width 0 height 11
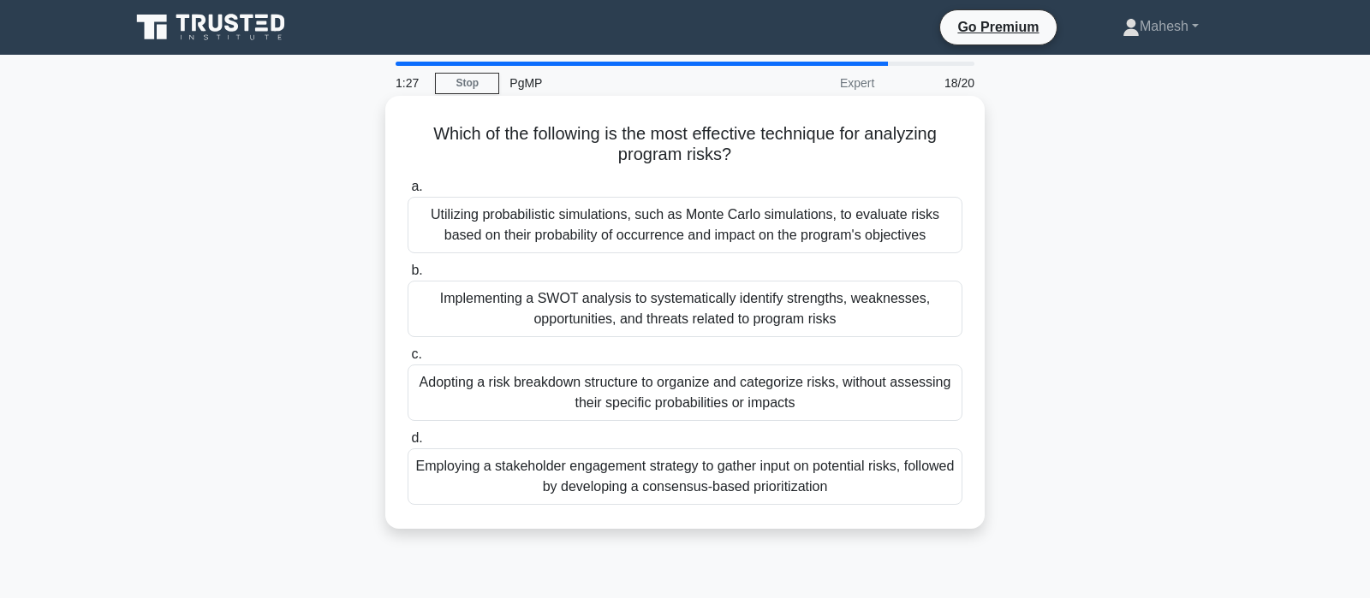
click at [654, 226] on div "Utilizing probabilistic simulations, such as Monte Carlo simulations, to evalua…" at bounding box center [684, 225] width 555 height 56
click at [407, 193] on input "a. Utilizing probabilistic simulations, such as Monte Carlo simulations, to eva…" at bounding box center [407, 186] width 0 height 11
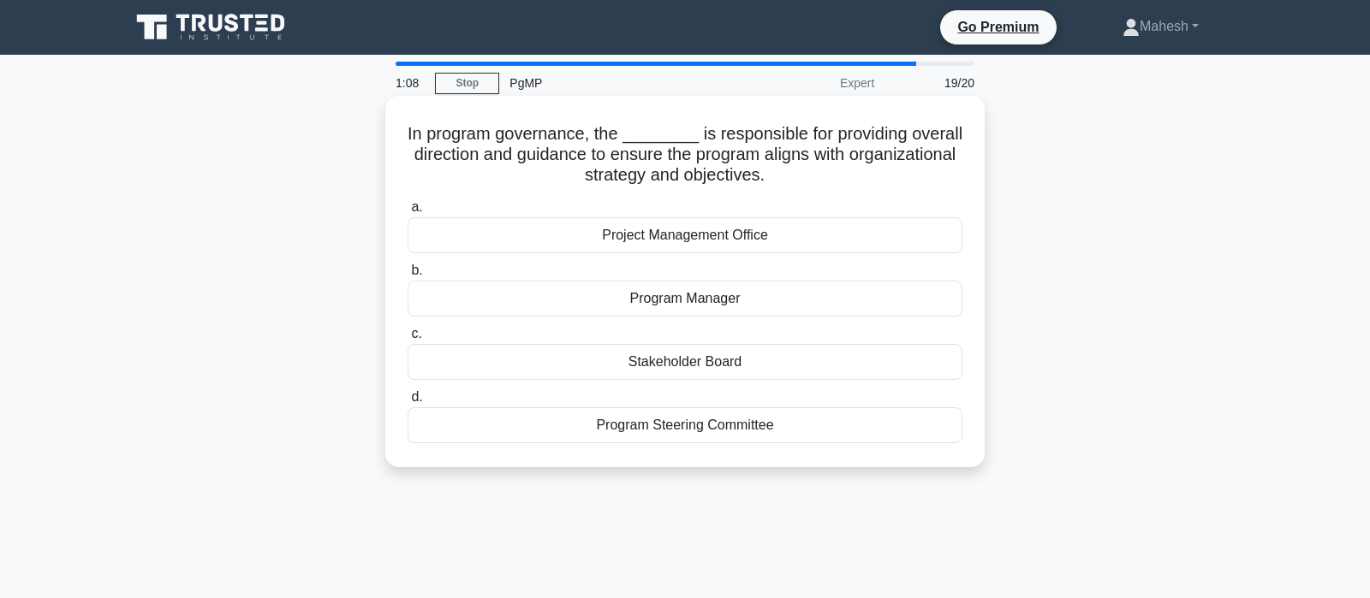
click at [696, 435] on div "Program Steering Committee" at bounding box center [684, 425] width 555 height 36
click at [407, 403] on input "d. Program Steering Committee" at bounding box center [407, 397] width 0 height 11
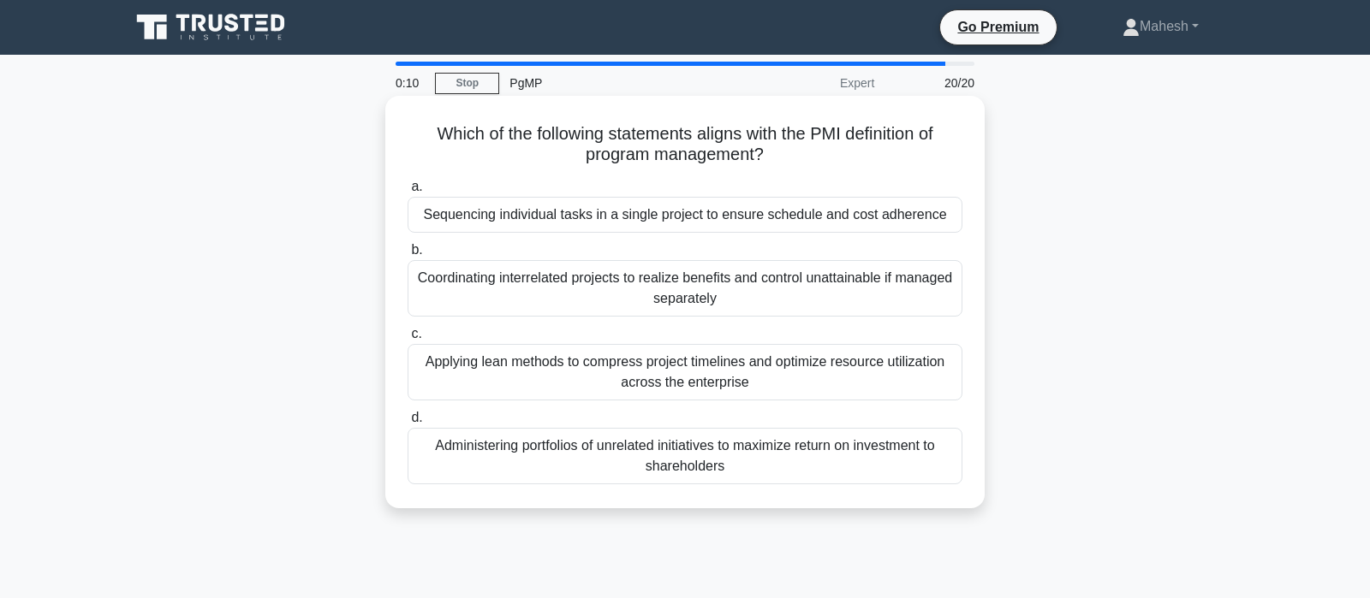
click at [788, 291] on div "Coordinating interrelated projects to realize benefits and control unattainable…" at bounding box center [684, 288] width 555 height 56
click at [407, 256] on input "b. Coordinating interrelated projects to realize benefits and control unattaina…" at bounding box center [407, 250] width 0 height 11
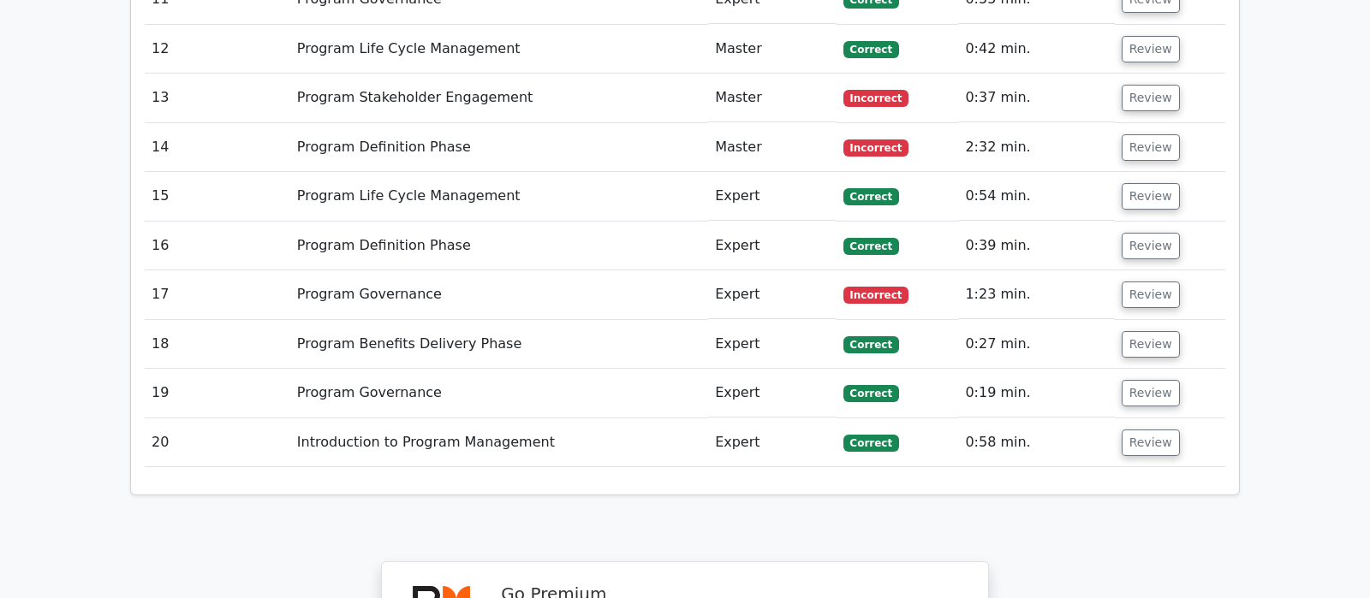
scroll to position [2786, 0]
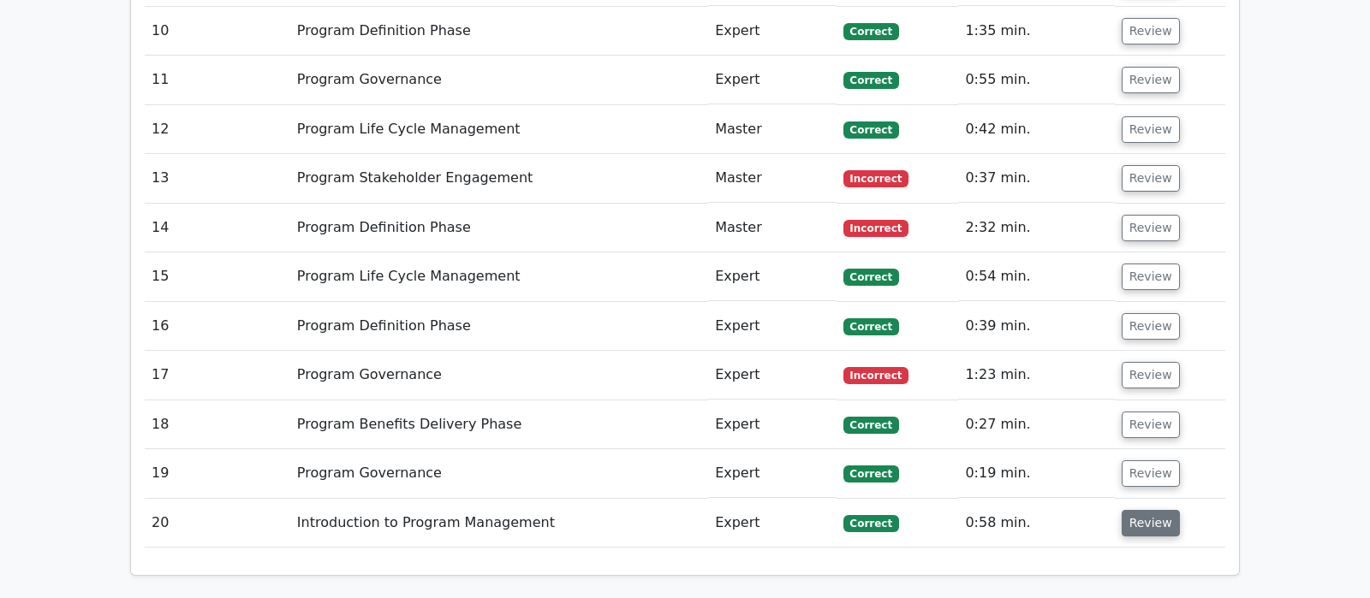
click at [1140, 510] on button "Review" at bounding box center [1150, 523] width 58 height 27
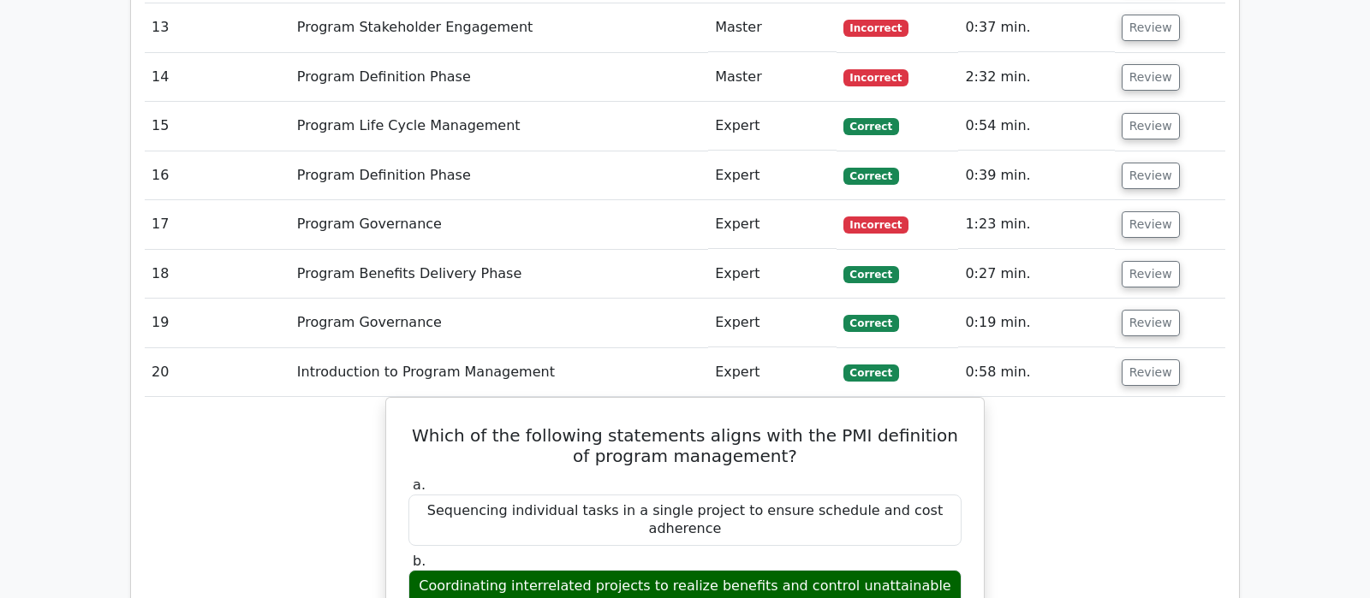
scroll to position [2966, 0]
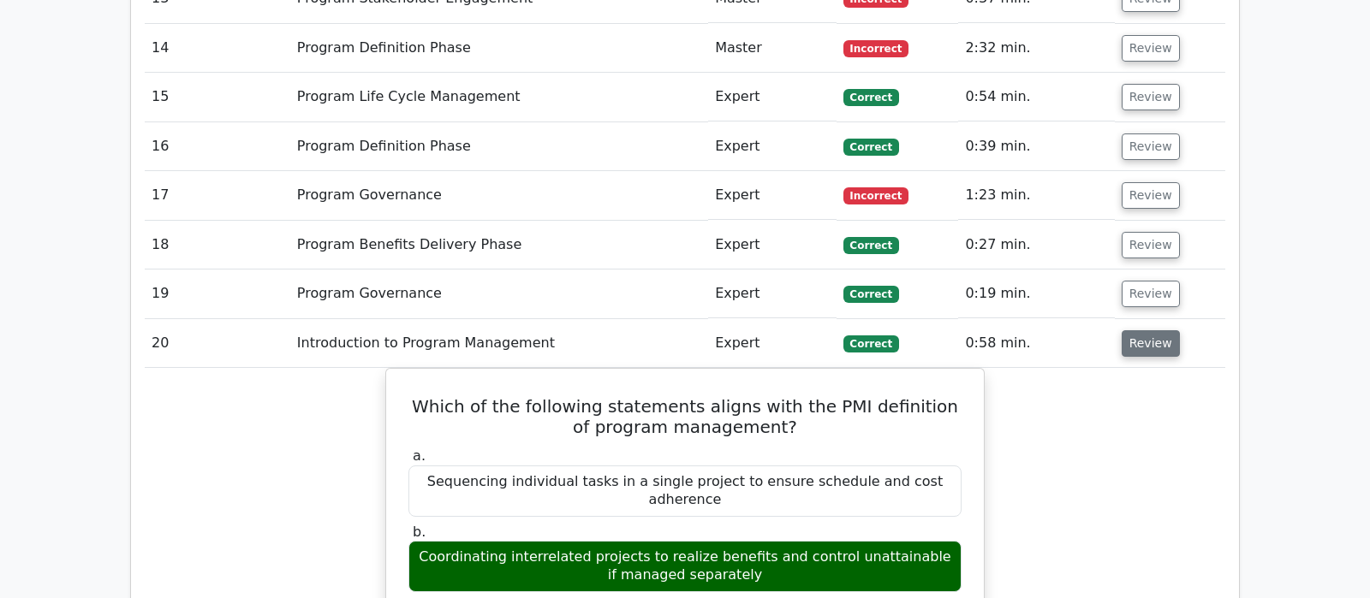
click at [1150, 330] on button "Review" at bounding box center [1150, 343] width 58 height 27
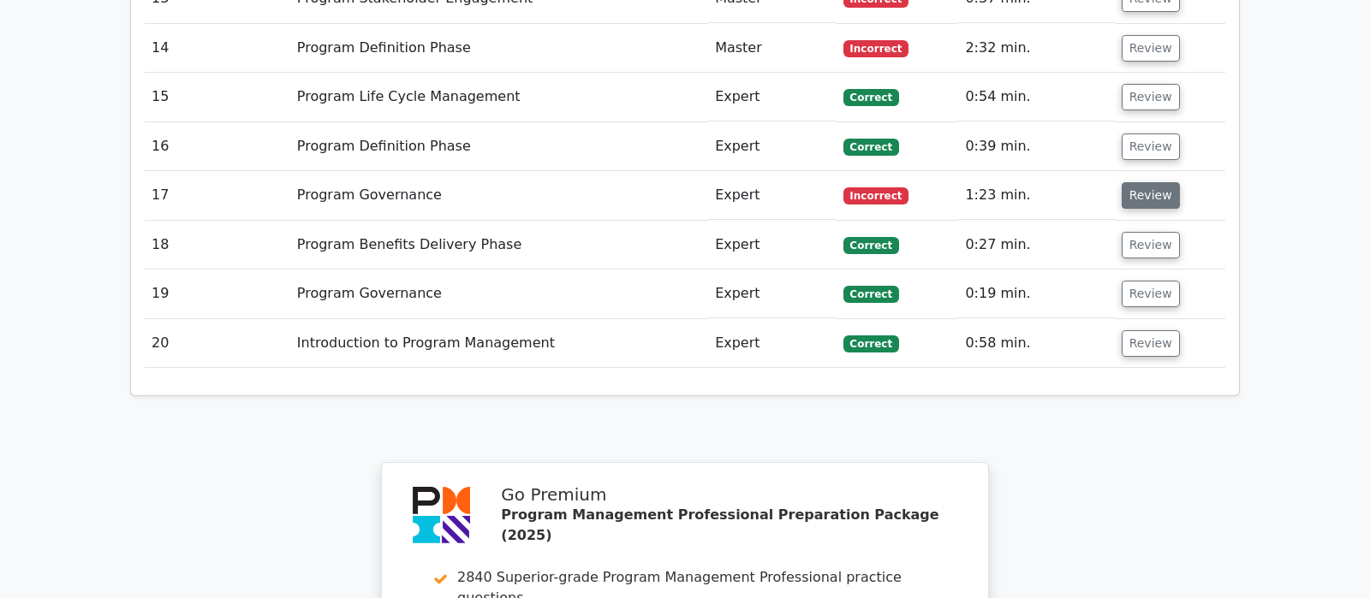
click at [1134, 182] on button "Review" at bounding box center [1150, 195] width 58 height 27
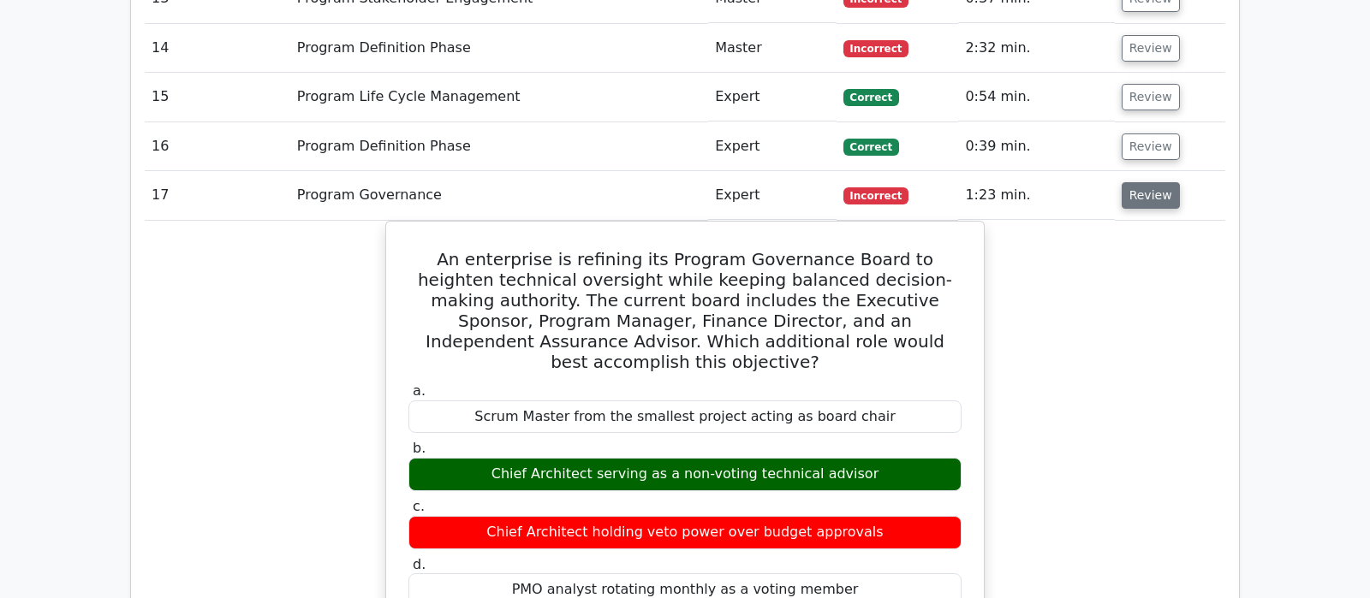
click at [1145, 182] on button "Review" at bounding box center [1150, 195] width 58 height 27
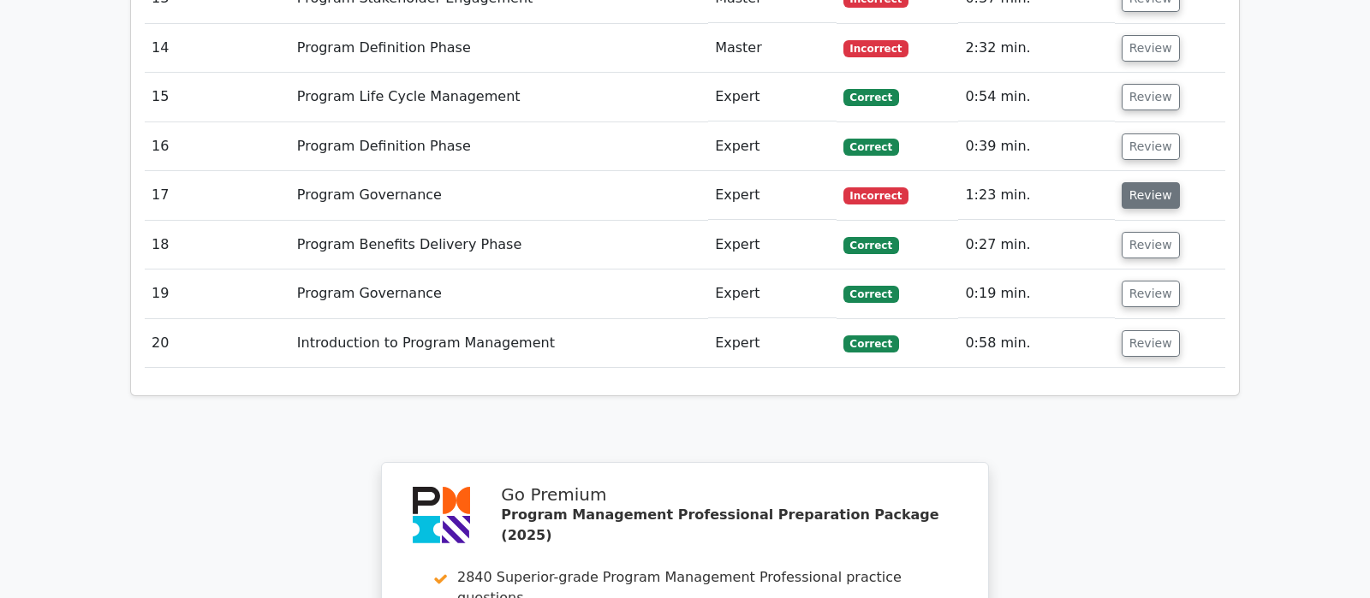
click at [1152, 182] on button "Review" at bounding box center [1150, 195] width 58 height 27
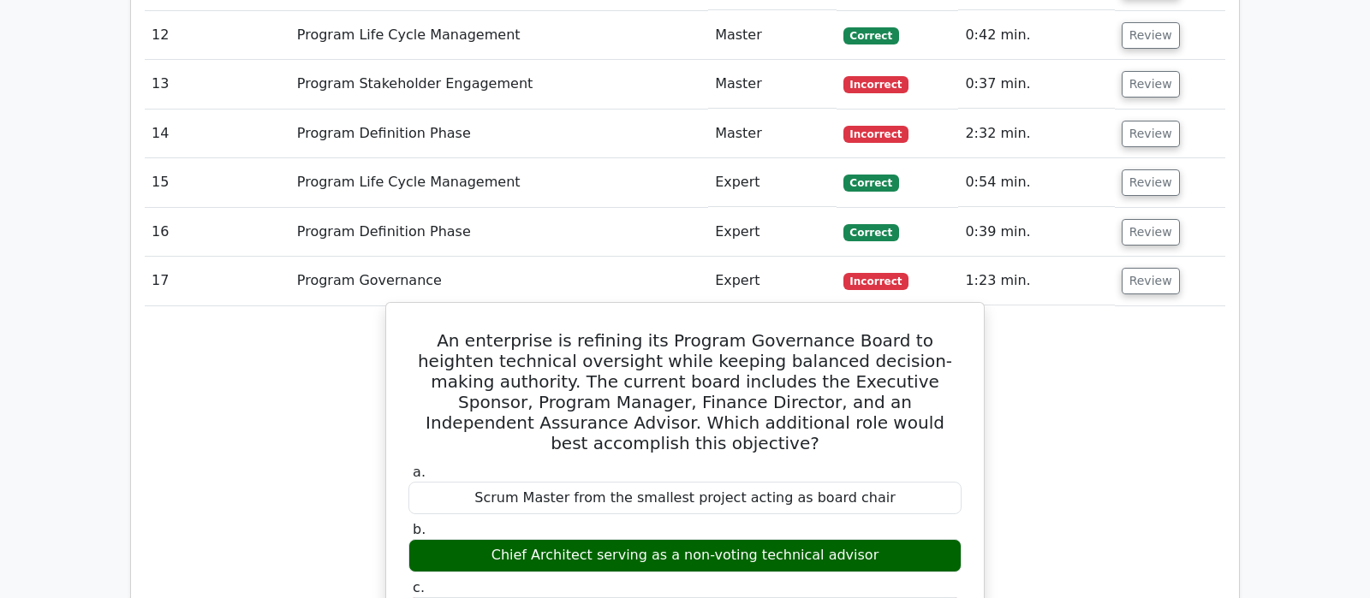
scroll to position [2876, 0]
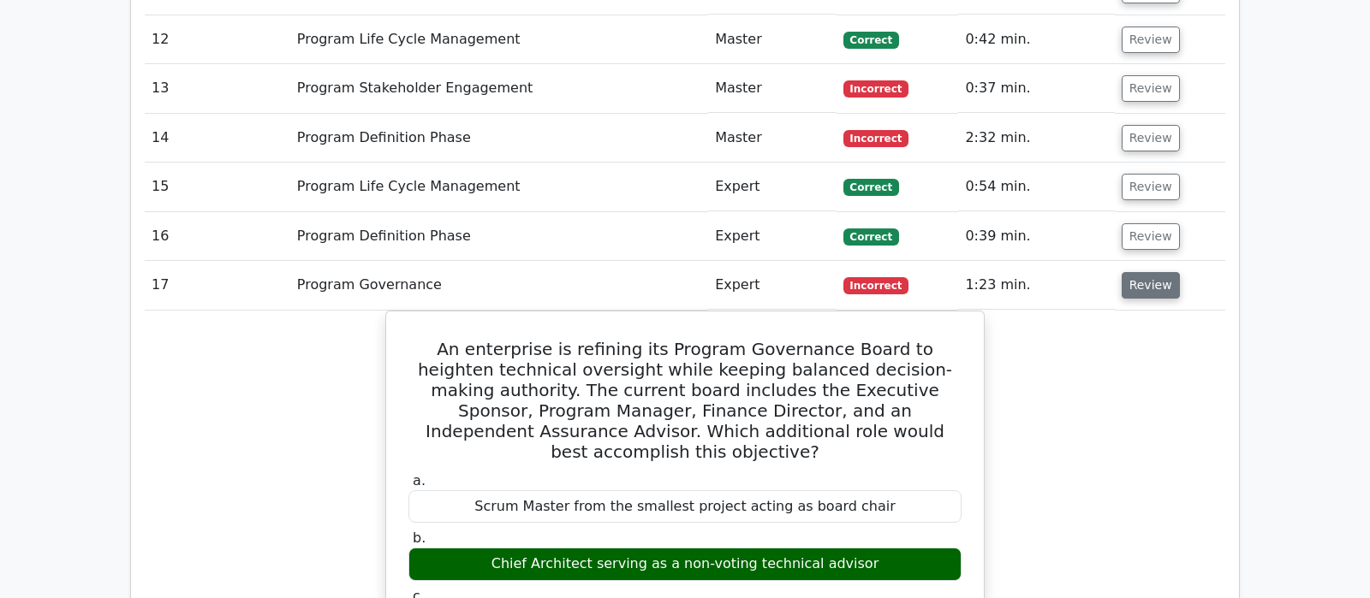
click at [1137, 272] on button "Review" at bounding box center [1150, 285] width 58 height 27
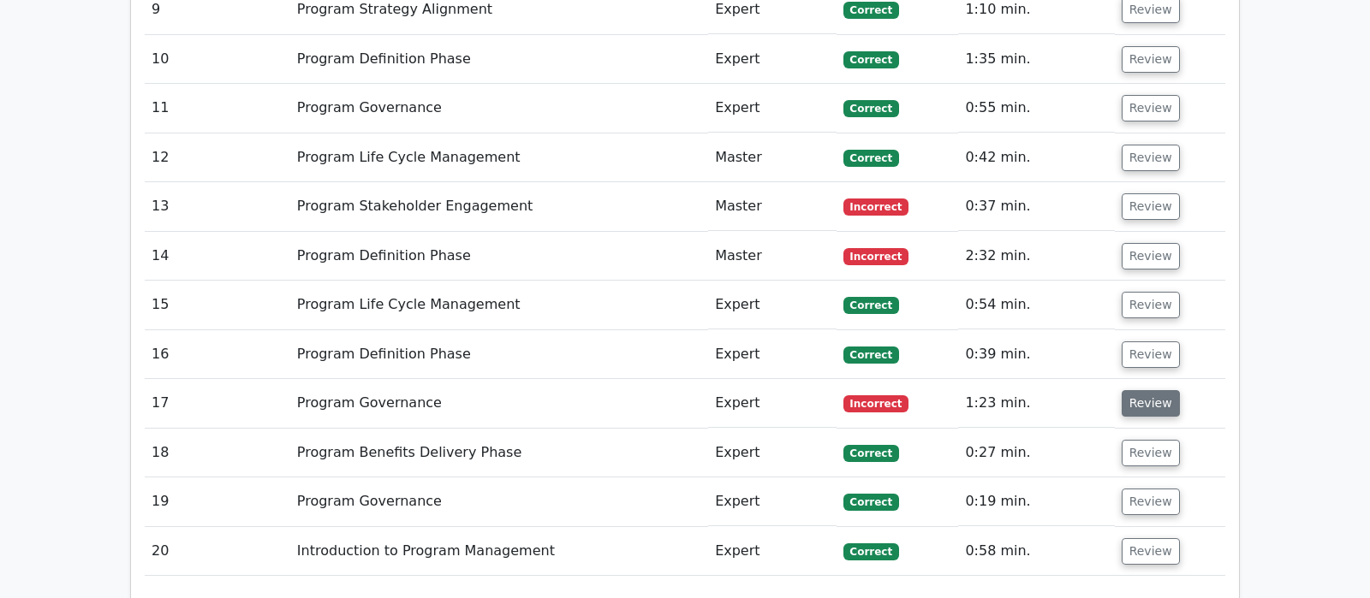
scroll to position [2697, 0]
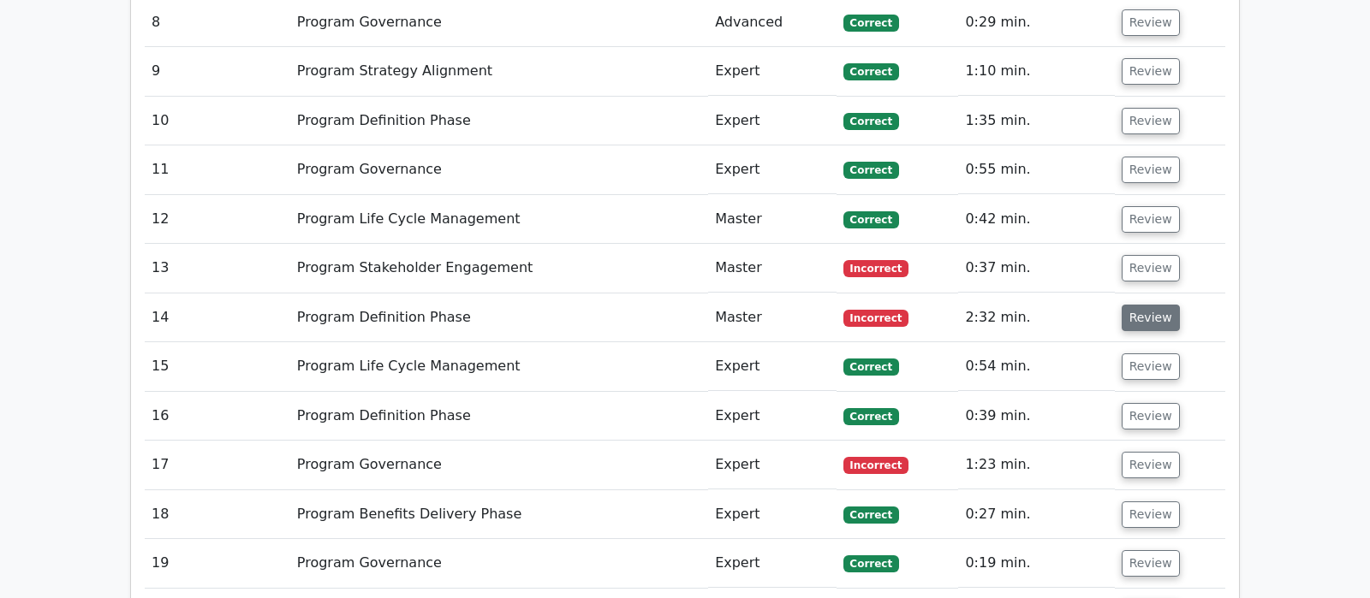
click at [1147, 305] on button "Review" at bounding box center [1150, 318] width 58 height 27
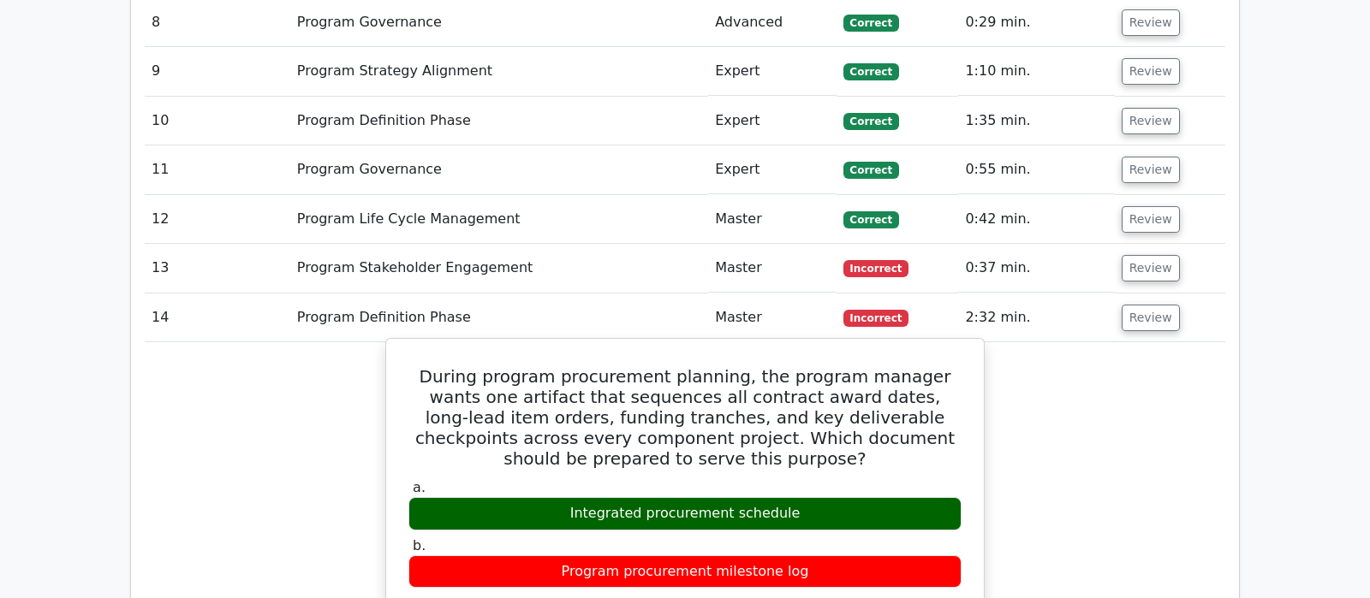
scroll to position [2517, 0]
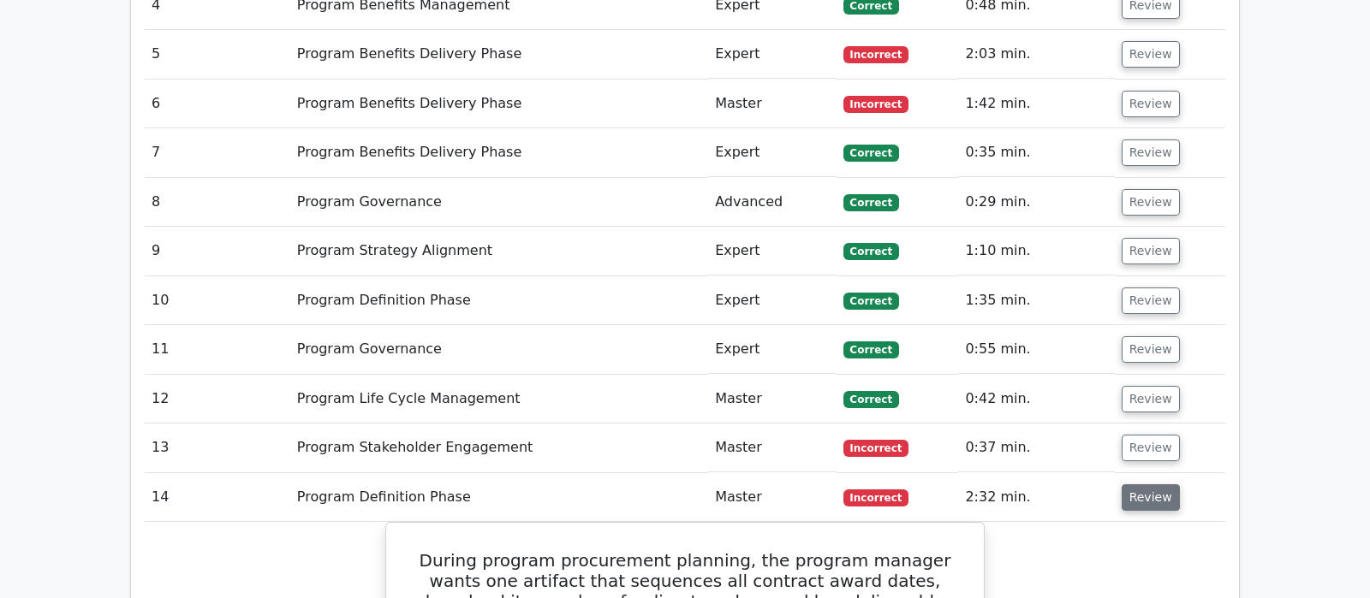
click at [1137, 485] on button "Review" at bounding box center [1150, 498] width 58 height 27
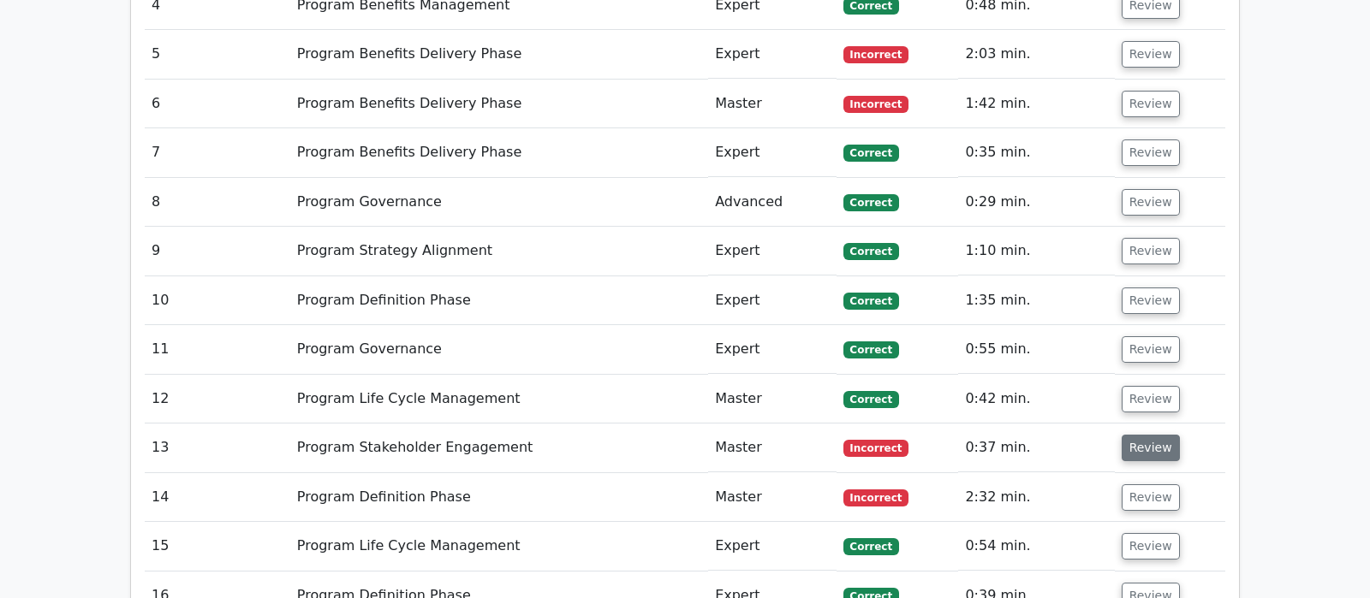
click at [1157, 435] on button "Review" at bounding box center [1150, 448] width 58 height 27
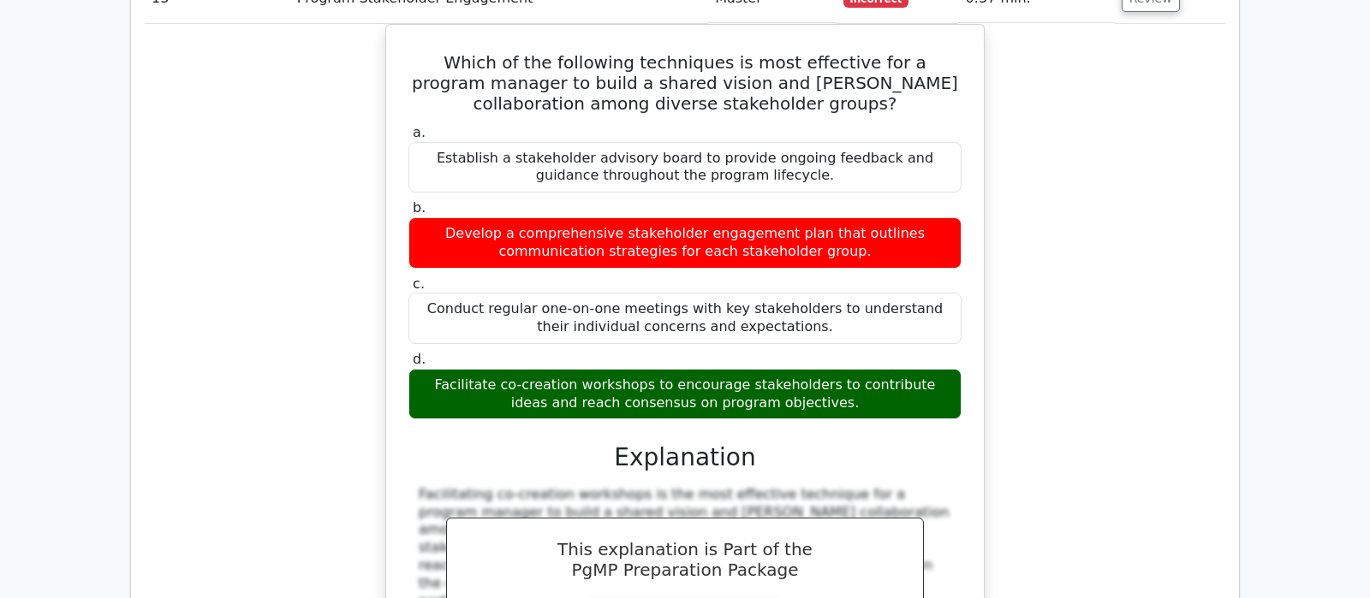
scroll to position [2697, 0]
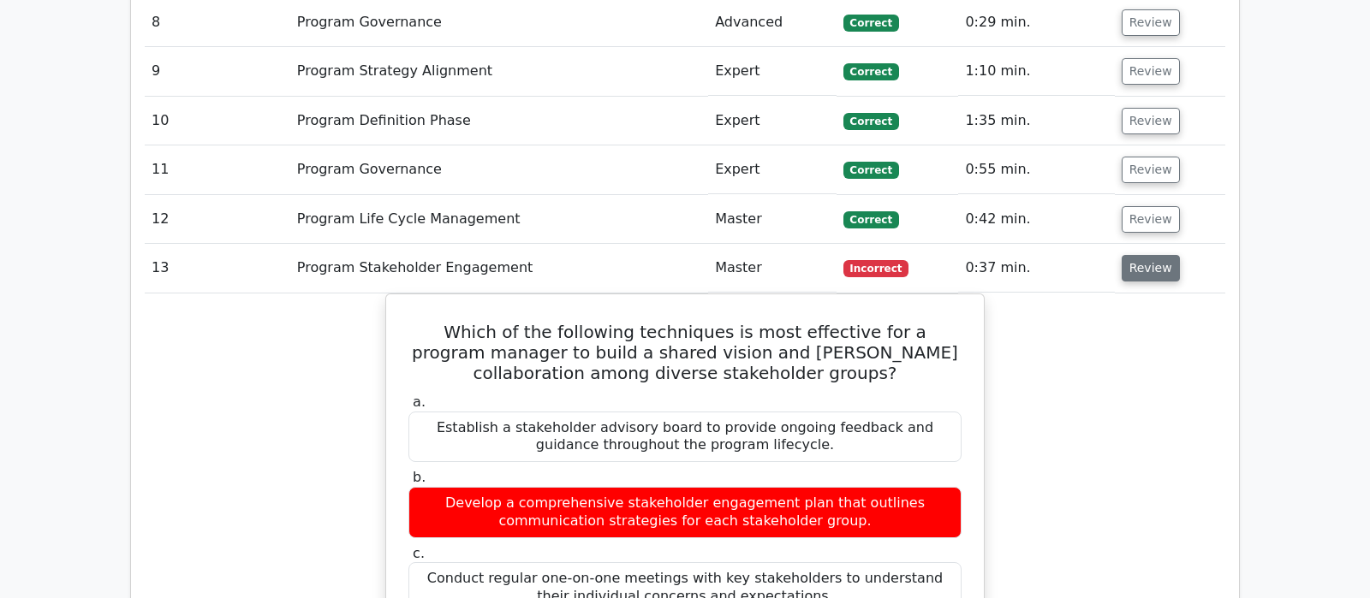
click at [1149, 255] on button "Review" at bounding box center [1150, 268] width 58 height 27
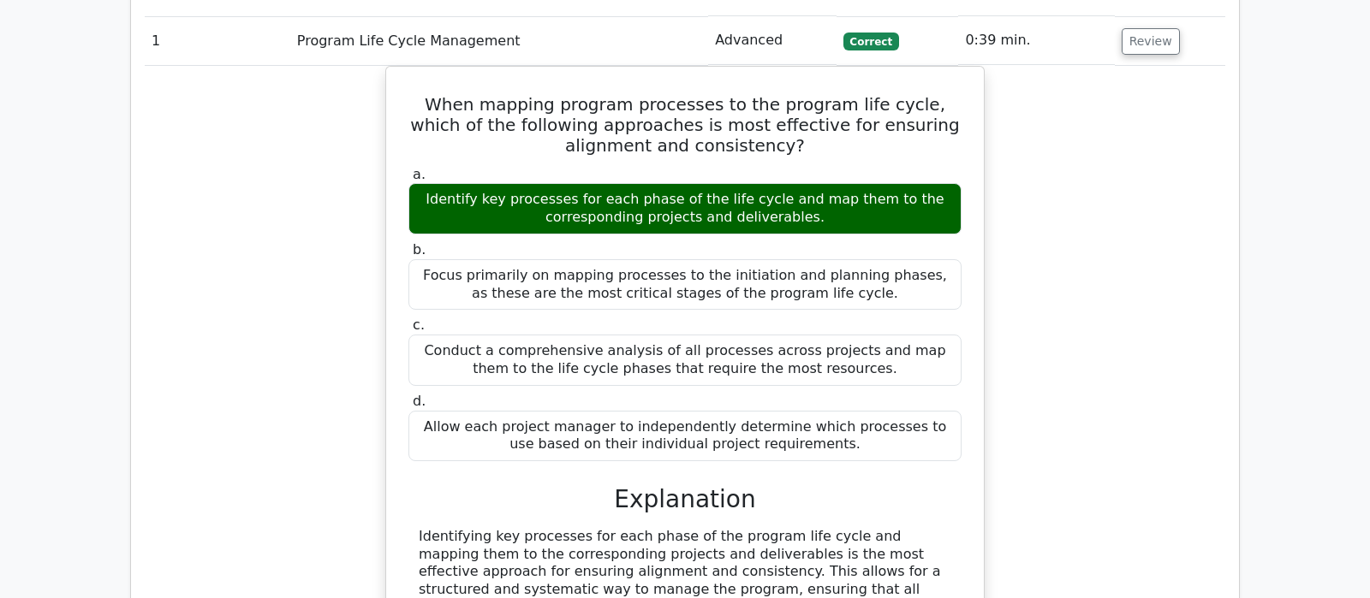
scroll to position [1348, 0]
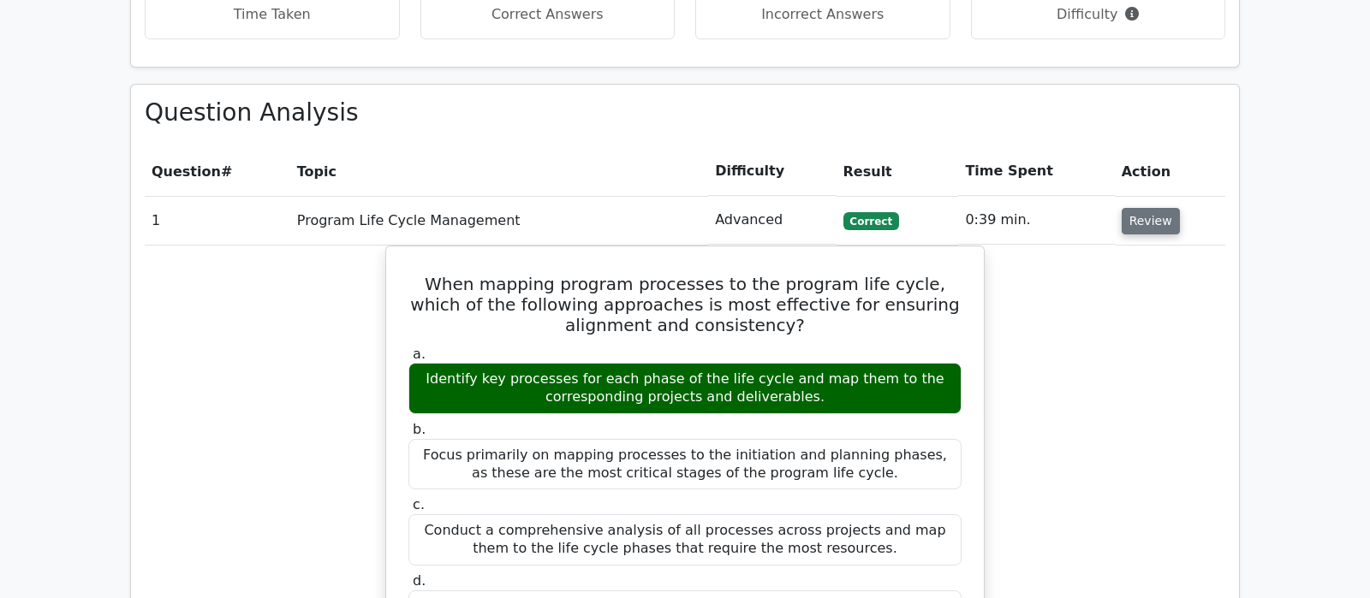
click at [1159, 208] on button "Review" at bounding box center [1150, 221] width 58 height 27
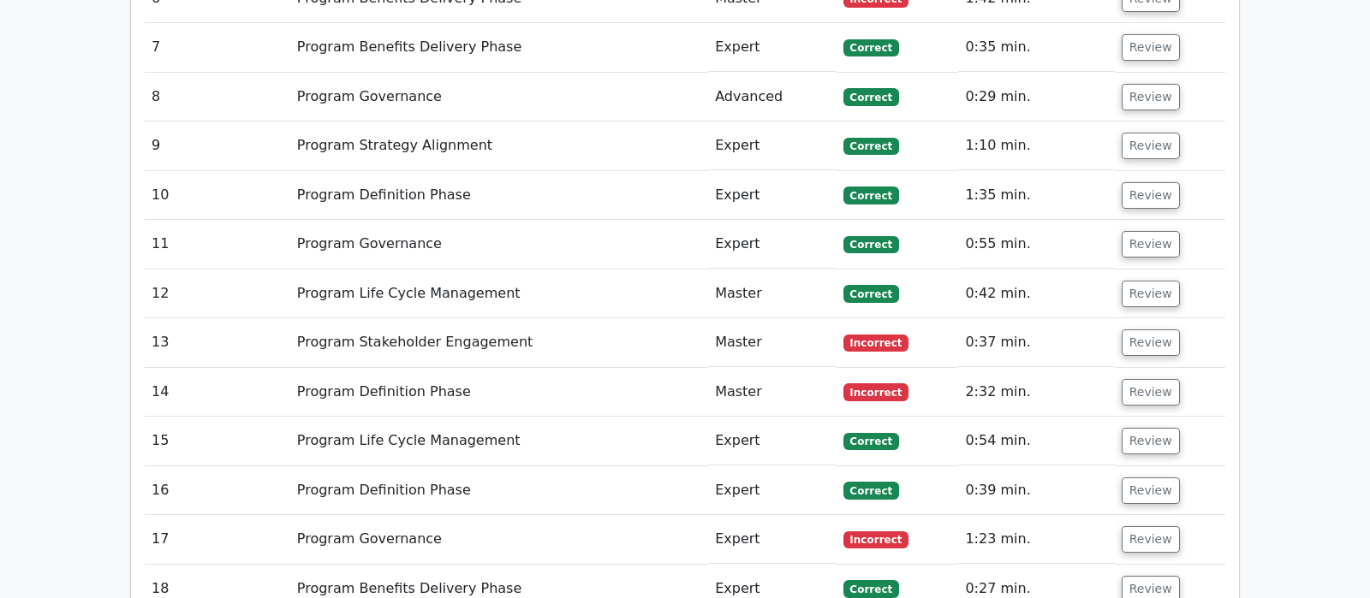
scroll to position [1888, 0]
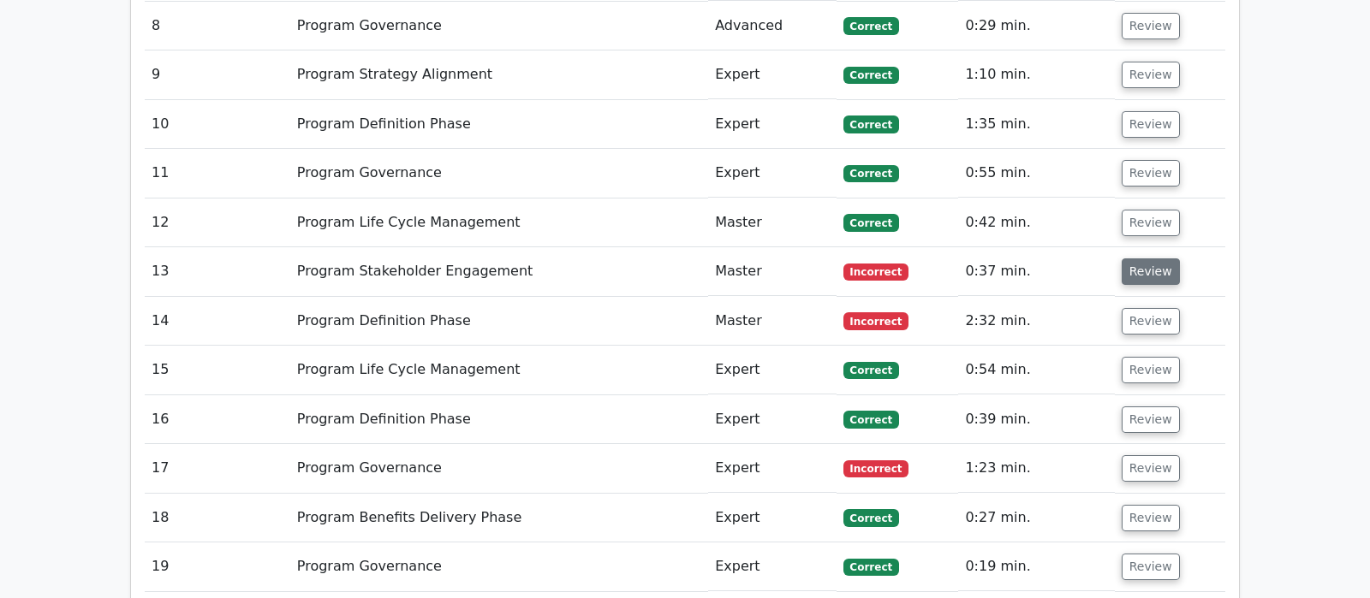
click at [1151, 259] on button "Review" at bounding box center [1150, 272] width 58 height 27
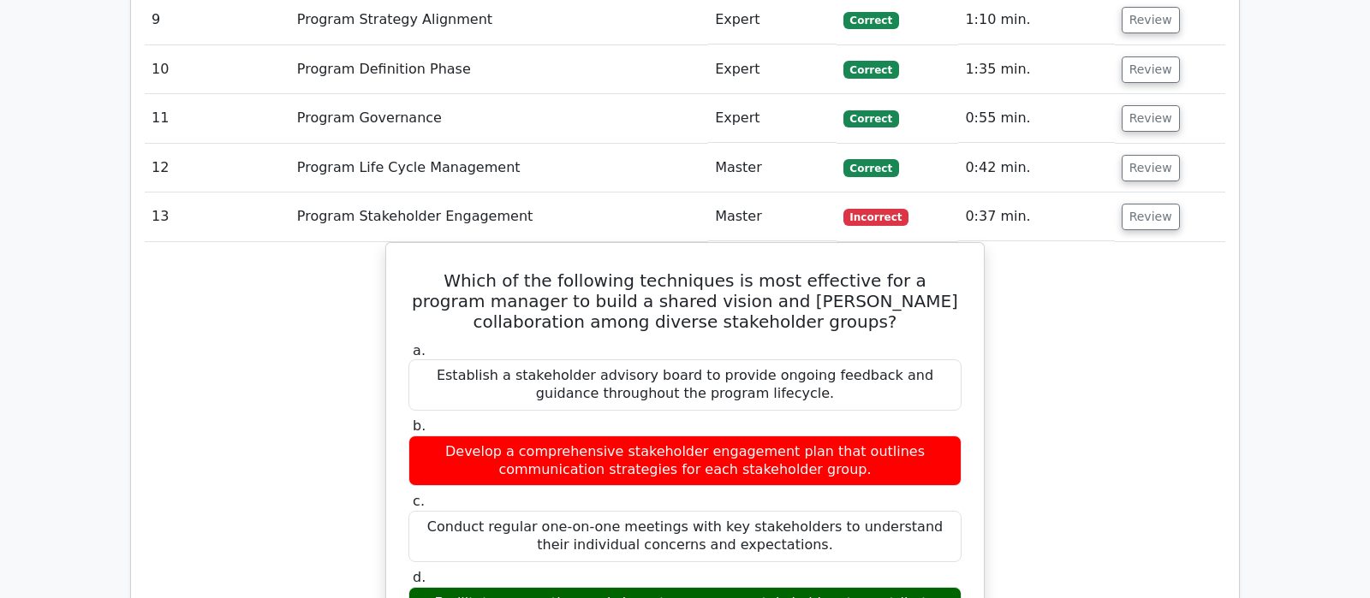
scroll to position [1977, 0]
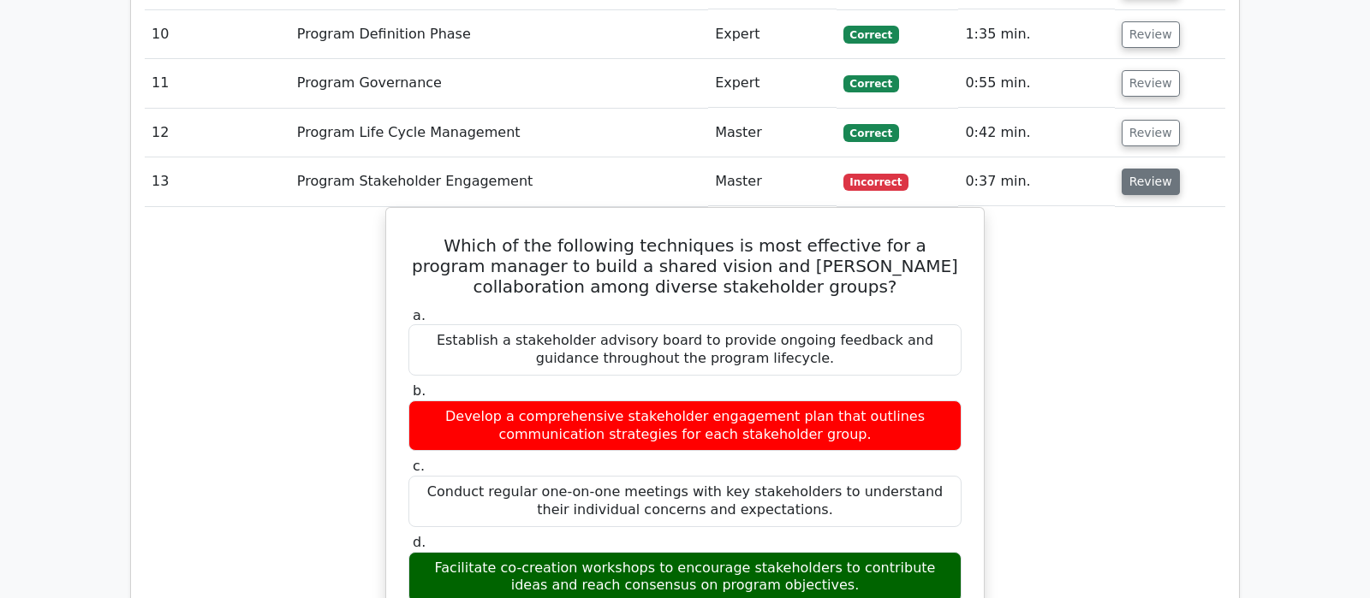
click at [1154, 169] on button "Review" at bounding box center [1150, 182] width 58 height 27
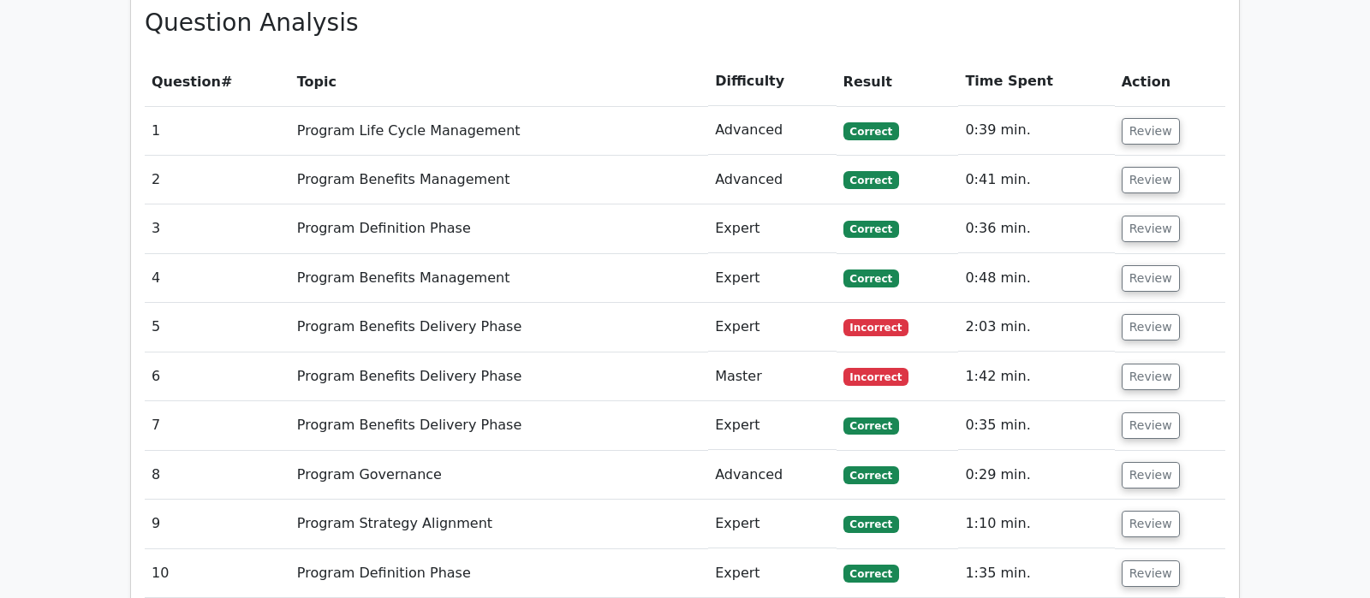
scroll to position [1708, 0]
